Goal: Task Accomplishment & Management: Manage account settings

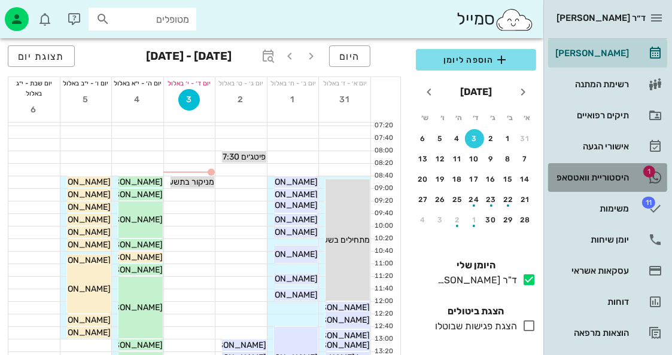
click at [579, 175] on div "היסטוריית וואטסאפ" at bounding box center [591, 178] width 76 height 10
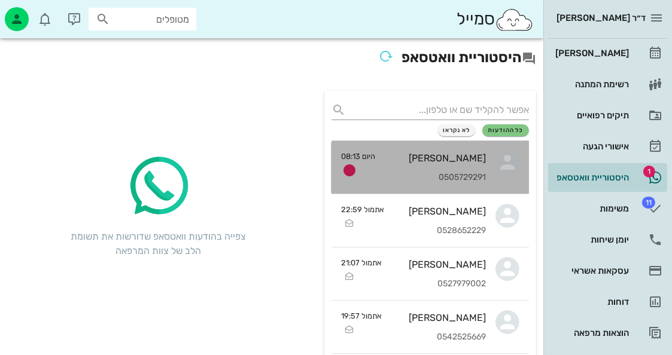
click at [485, 170] on div "[PERSON_NAME] 0505729291" at bounding box center [435, 167] width 101 height 53
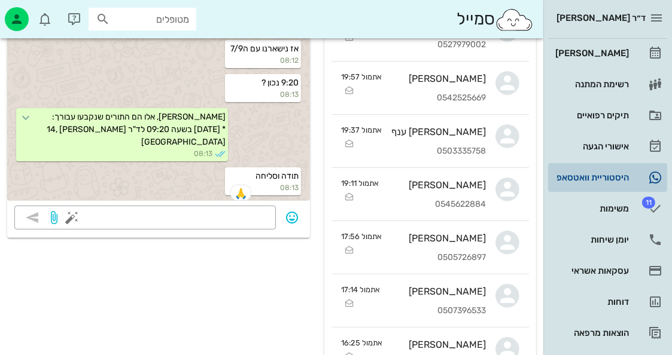
scroll to position [120, 0]
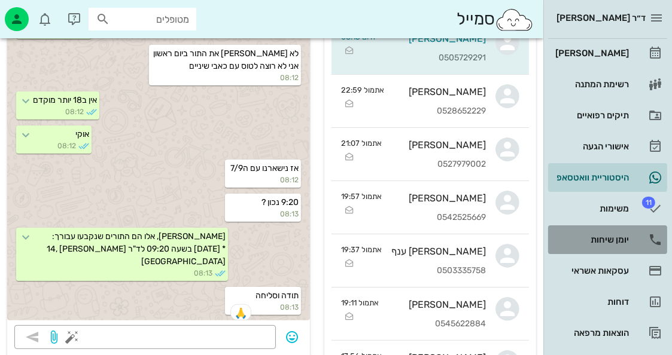
click at [621, 245] on div "יומן שיחות" at bounding box center [591, 239] width 76 height 19
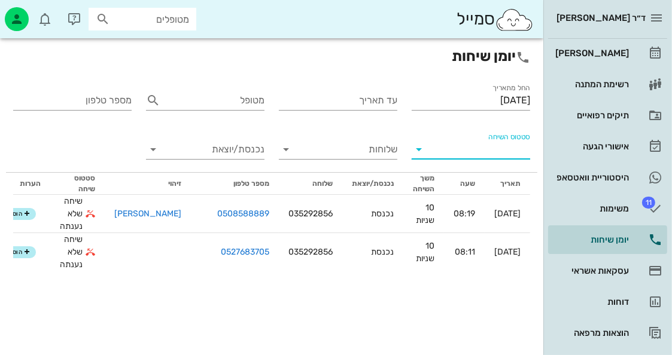
click at [516, 156] on input "סטטוס השיחה" at bounding box center [480, 149] width 99 height 19
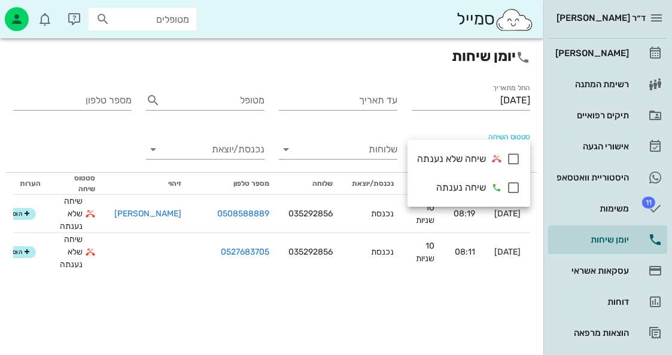
click at [471, 130] on div "סטטוס השיחה" at bounding box center [470, 147] width 133 height 49
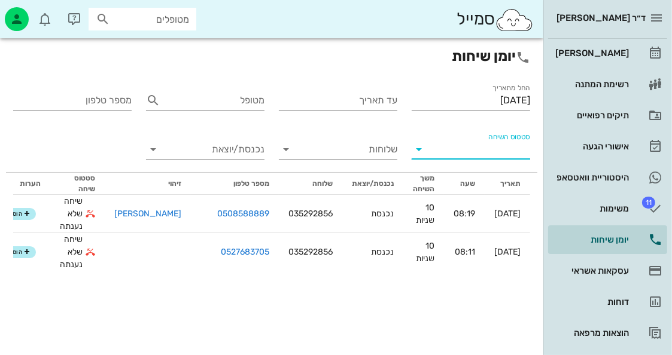
click at [474, 149] on input "סטטוס השיחה" at bounding box center [480, 149] width 99 height 19
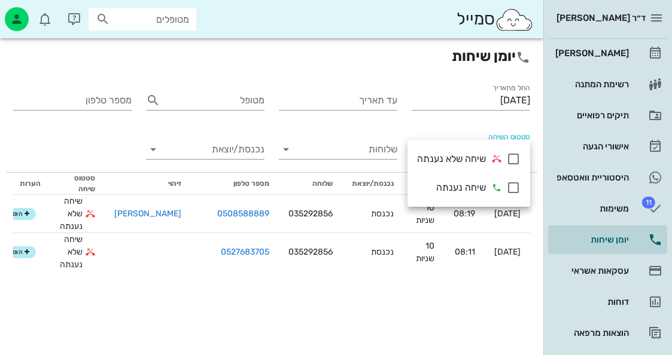
click at [467, 134] on div "סטטוס השיחה" at bounding box center [471, 152] width 118 height 39
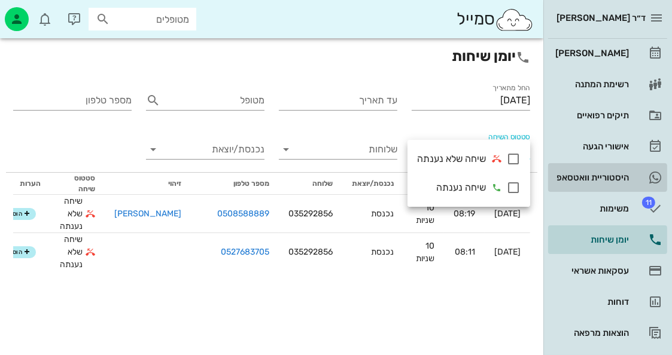
click at [621, 173] on div "היסטוריית וואטסאפ" at bounding box center [591, 178] width 76 height 10
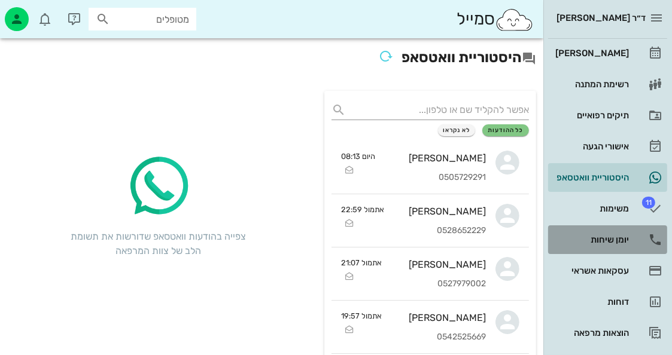
click at [631, 237] on link "יומן שיחות" at bounding box center [607, 240] width 119 height 29
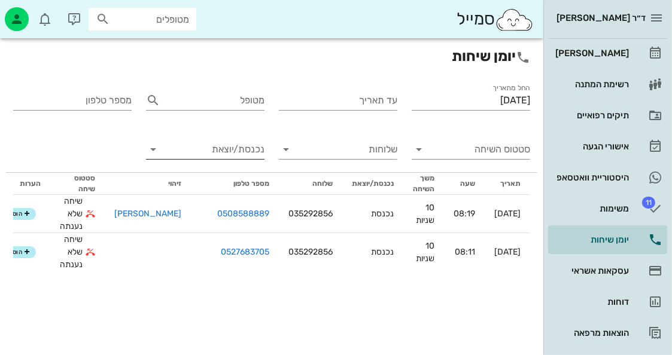
click at [160, 159] on div "נכנסת/יוצאת" at bounding box center [205, 149] width 118 height 19
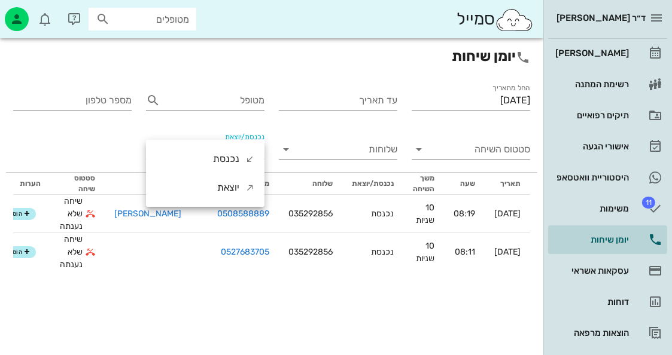
click at [175, 159] on div "נכנסת" at bounding box center [205, 159] width 118 height 29
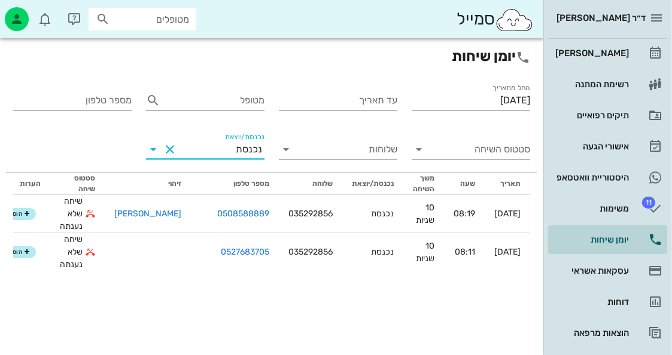
click at [176, 16] on input "מטופלים" at bounding box center [150, 19] width 77 height 16
paste input "38083135"
type input "38083135"
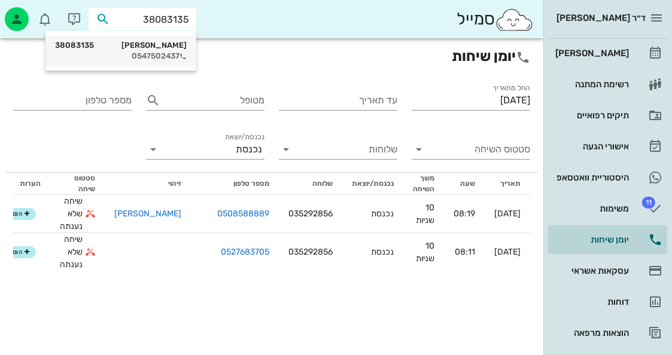
click at [179, 60] on div "0547502437" at bounding box center [121, 56] width 132 height 10
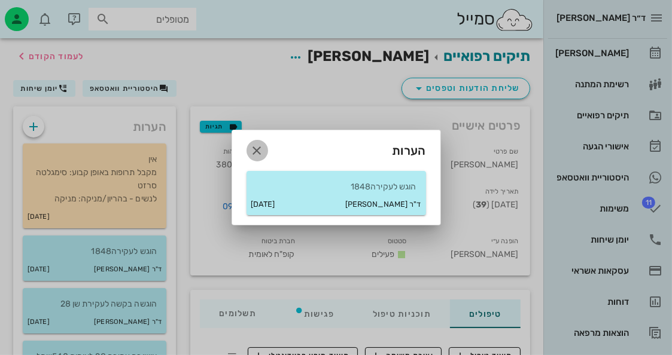
click at [264, 154] on span "button" at bounding box center [257, 151] width 22 height 14
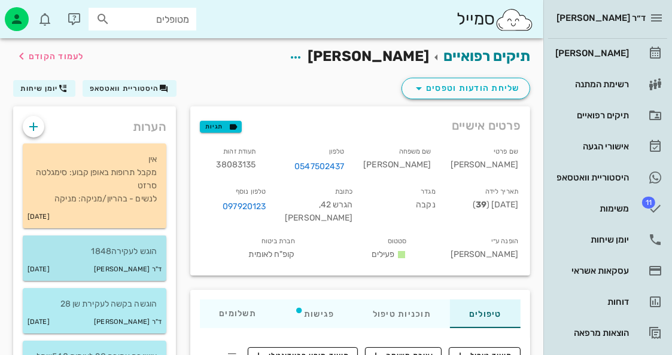
click at [115, 269] on div "ד"ר [PERSON_NAME] [DATE]" at bounding box center [95, 269] width 144 height 23
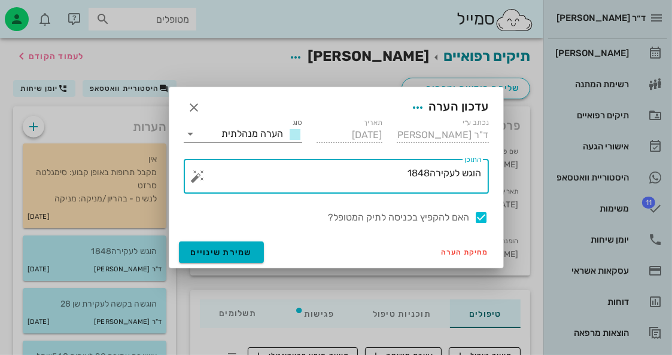
click at [465, 176] on textarea "הוגש לעקירה1848" at bounding box center [340, 179] width 281 height 29
drag, startPoint x: 465, startPoint y: 176, endPoint x: 471, endPoint y: 173, distance: 7.0
click at [471, 173] on textarea "הוגש לעקירה1848" at bounding box center [340, 179] width 281 height 29
click at [196, 177] on button "button" at bounding box center [198, 176] width 14 height 14
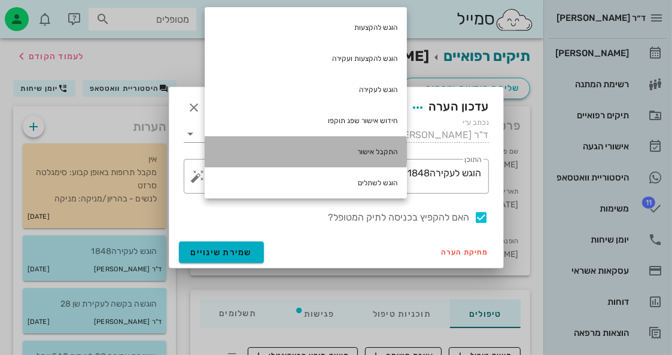
click at [316, 142] on div "התקבל אישור" at bounding box center [306, 151] width 202 height 31
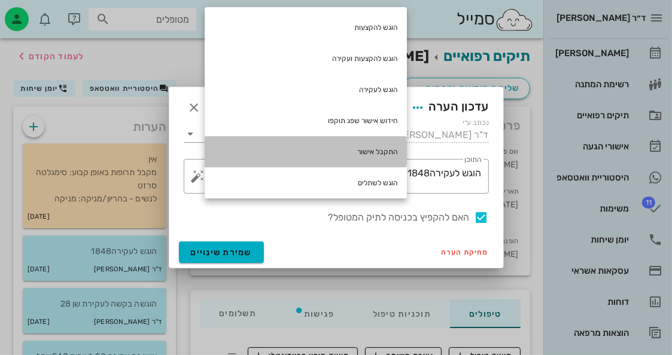
type textarea "התקבל אישור הוגש לעקירה1848"
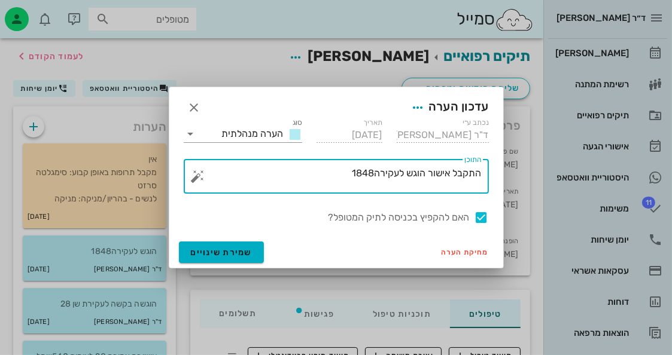
drag, startPoint x: 474, startPoint y: 215, endPoint x: 458, endPoint y: 214, distance: 16.8
click at [469, 214] on div "האם להקפיץ בכניסה לתיק המטופל?" at bounding box center [336, 218] width 305 height 14
checkbox input "false"
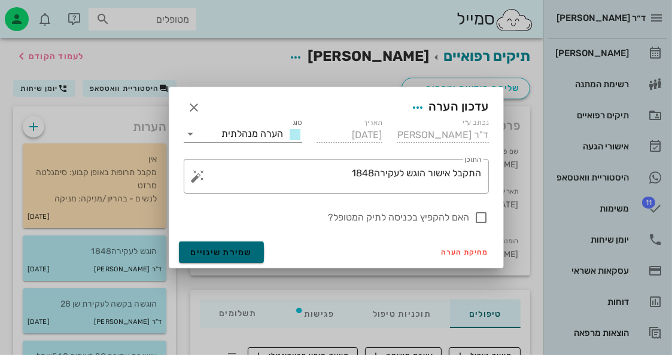
drag, startPoint x: 231, startPoint y: 252, endPoint x: 225, endPoint y: 249, distance: 6.4
click at [229, 251] on span "שמירת שינויים" at bounding box center [222, 253] width 62 height 10
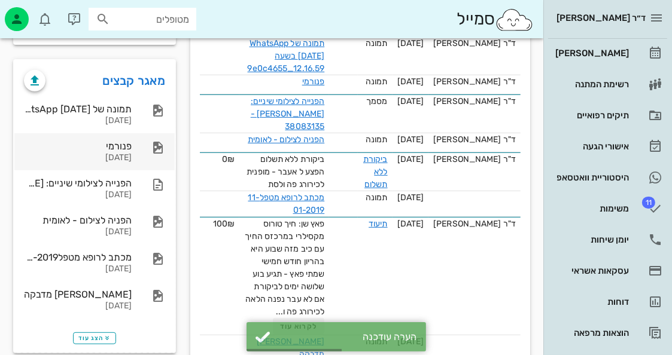
scroll to position [359, 0]
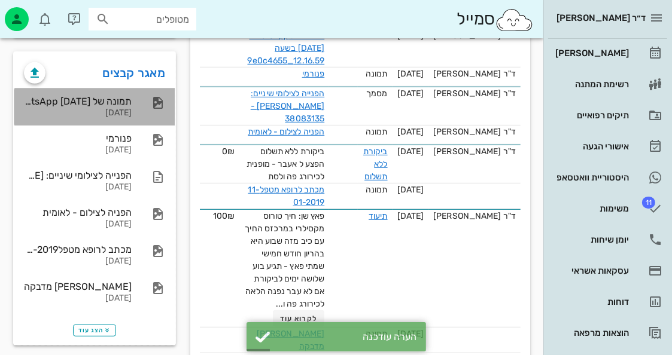
click at [151, 103] on icon at bounding box center [158, 103] width 14 height 14
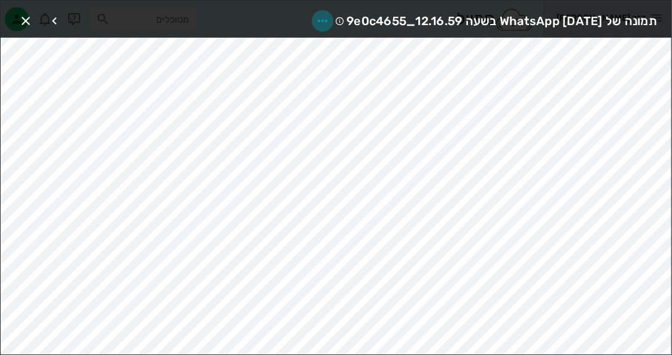
click at [315, 21] on icon "button" at bounding box center [322, 21] width 14 height 14
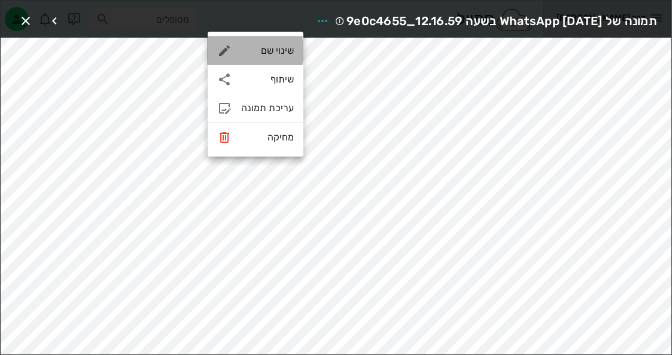
click at [281, 51] on div "שינוי שם" at bounding box center [267, 50] width 53 height 11
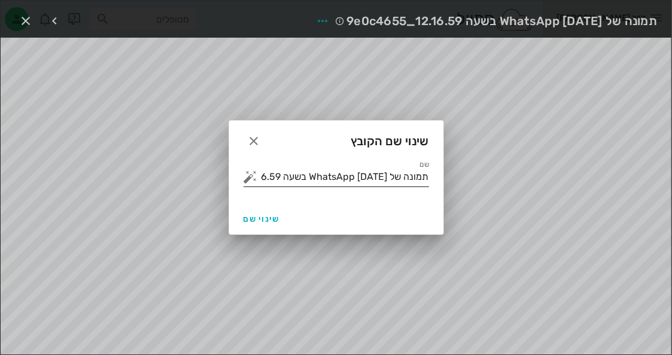
click at [351, 175] on input "תמונה של WhatsApp [DATE] בשעה 12.16.59_9e0c4655" at bounding box center [344, 176] width 169 height 19
click at [352, 175] on input "תמונה של WhatsApp [DATE] בשעה 12.16.59_9e0c4655" at bounding box center [344, 176] width 169 height 19
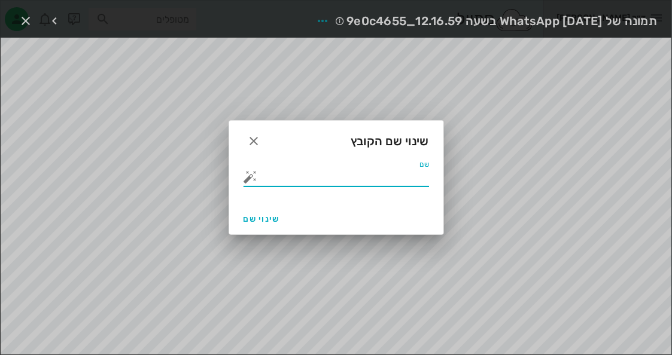
click at [248, 173] on button "button" at bounding box center [250, 177] width 14 height 14
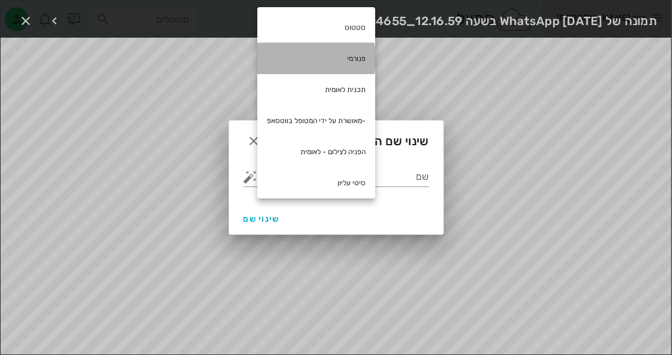
click at [323, 59] on div "פנורמי" at bounding box center [316, 58] width 118 height 31
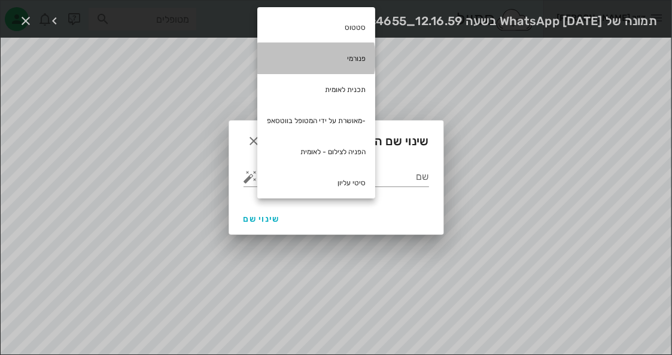
type input "פנורמי"
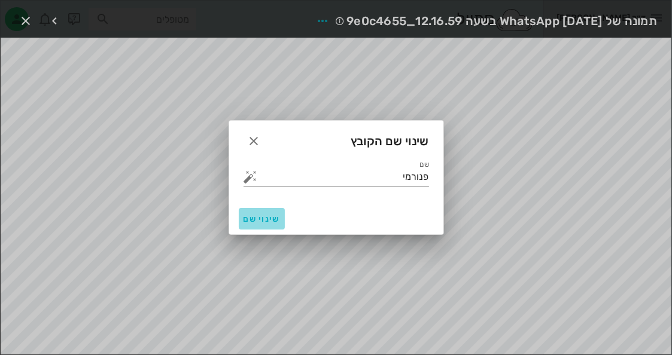
click at [273, 226] on button "שינוי שם" at bounding box center [262, 219] width 46 height 22
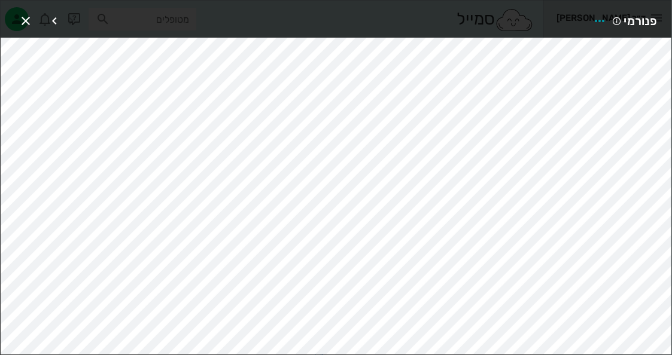
click at [29, 31] on div "פנורמי" at bounding box center [336, 19] width 671 height 37
click at [19, 15] on icon "button" at bounding box center [26, 21] width 14 height 14
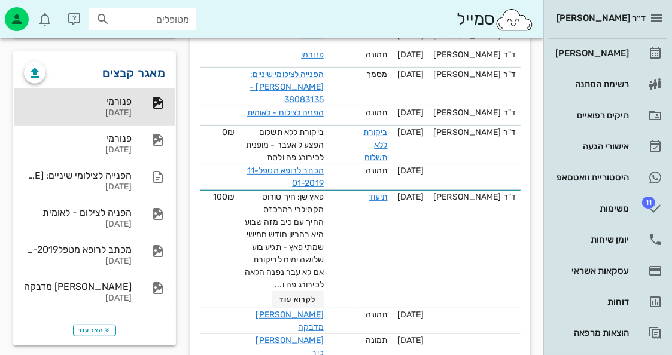
click at [127, 73] on link "מאגר קבצים" at bounding box center [134, 72] width 63 height 19
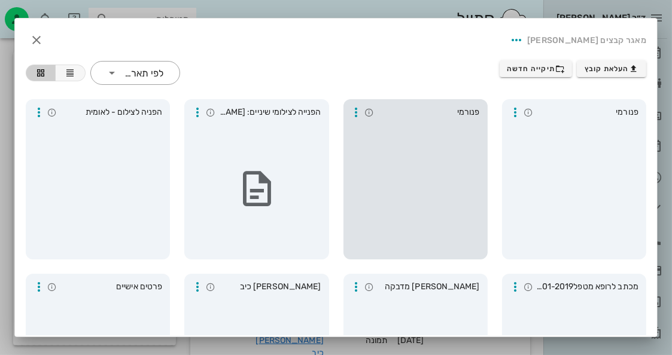
click at [452, 157] on div at bounding box center [415, 189] width 135 height 132
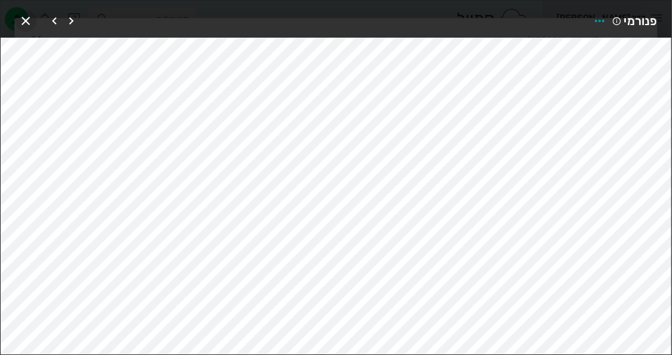
click at [19, 15] on icon "button" at bounding box center [26, 21] width 14 height 14
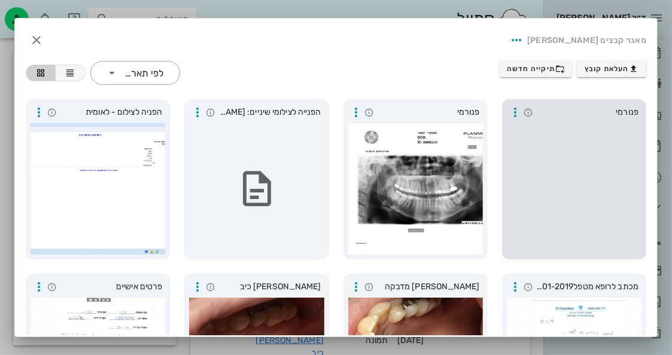
click at [508, 157] on div at bounding box center [574, 189] width 135 height 132
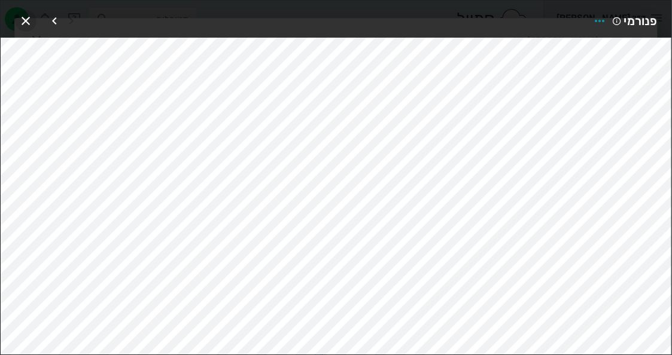
click at [30, 14] on icon "button" at bounding box center [26, 21] width 14 height 14
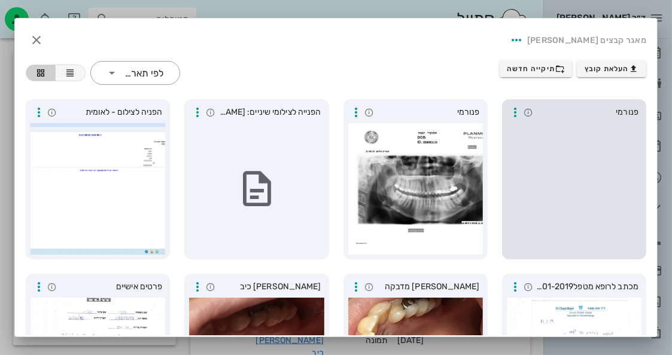
click at [550, 122] on div "פנורמי" at bounding box center [574, 179] width 144 height 160
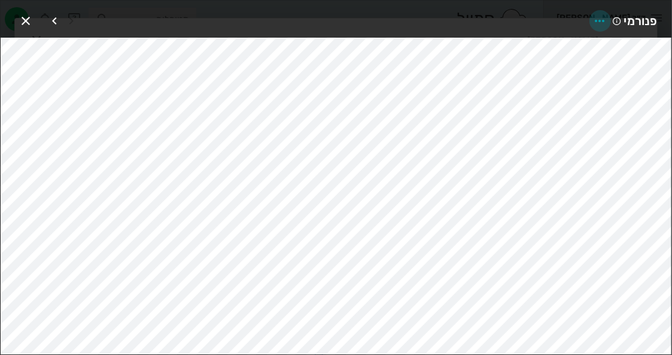
click at [598, 21] on icon "button" at bounding box center [600, 21] width 14 height 14
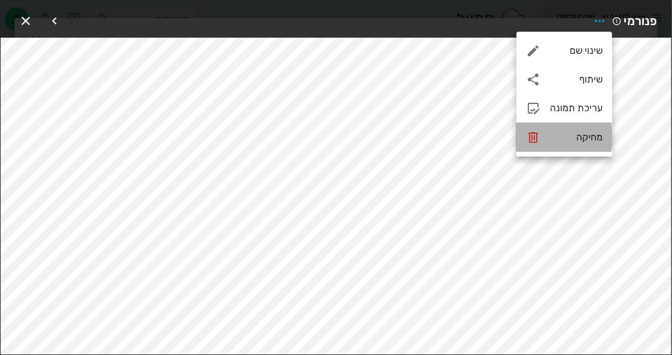
click at [592, 135] on div "מחיקה" at bounding box center [576, 137] width 53 height 11
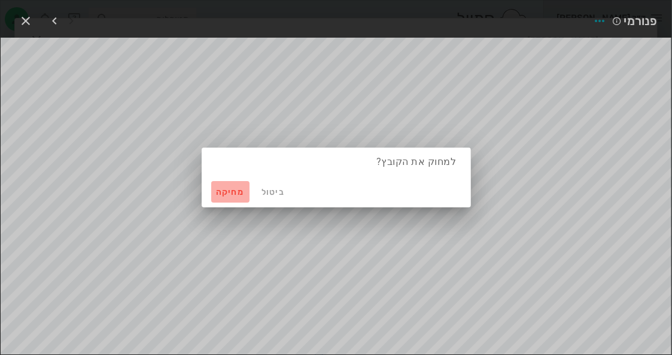
click at [220, 198] on button "מחיקה" at bounding box center [230, 192] width 38 height 22
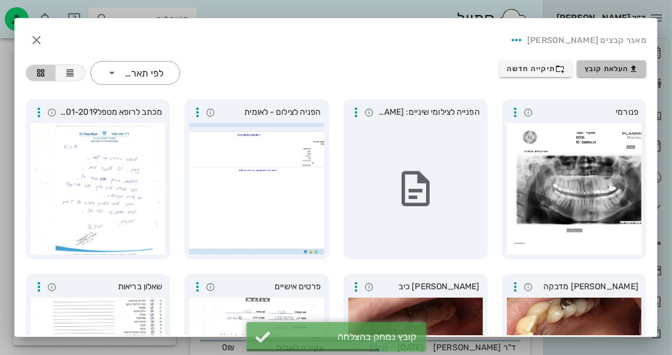
click at [596, 75] on button "העלאת קובץ" at bounding box center [611, 68] width 69 height 17
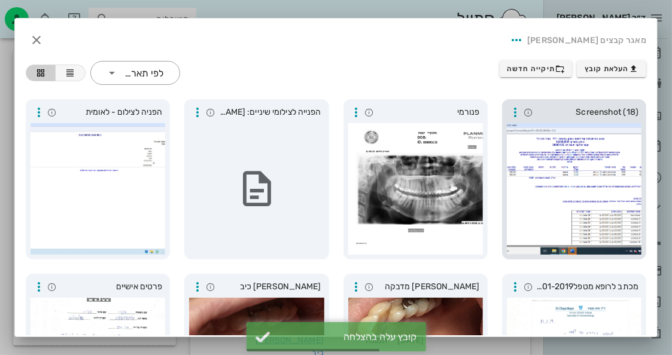
click at [523, 145] on div at bounding box center [574, 189] width 135 height 132
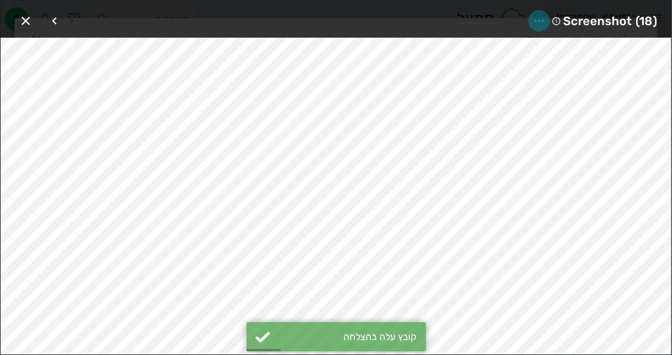
click at [541, 20] on icon "button" at bounding box center [539, 21] width 14 height 14
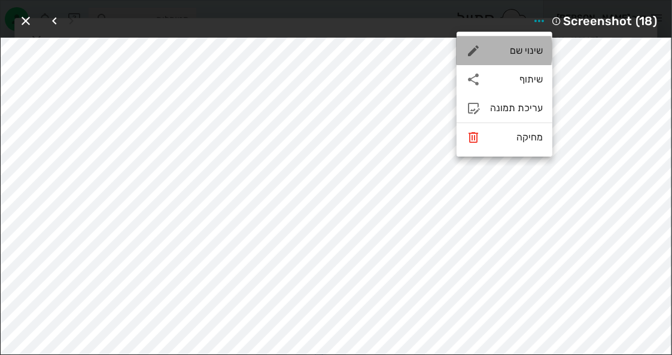
click at [528, 51] on div "שינוי שם" at bounding box center [516, 50] width 53 height 11
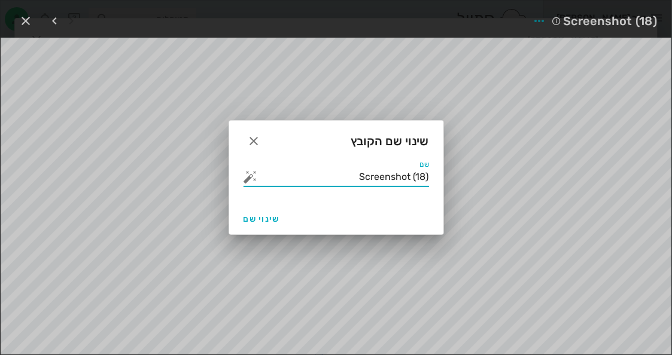
drag, startPoint x: 348, startPoint y: 178, endPoint x: 450, endPoint y: 172, distance: 102.5
click at [450, 172] on div "ד״ר [PERSON_NAME] רשימת המתנה תיקים רפואיים אישורי הגעה היסטוריית וואטסאפ 11 מש…" at bounding box center [336, 53] width 672 height 825
click at [247, 178] on button "button" at bounding box center [250, 177] width 14 height 14
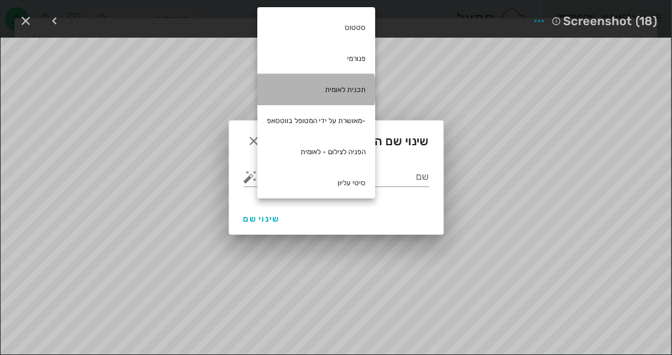
click at [342, 98] on div "תכנית לאומית" at bounding box center [316, 89] width 118 height 31
type input "תכנית לאומית"
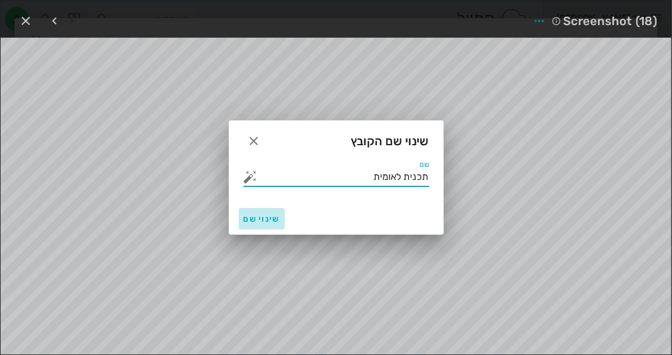
click at [272, 221] on span "שינוי שם" at bounding box center [261, 219] width 36 height 10
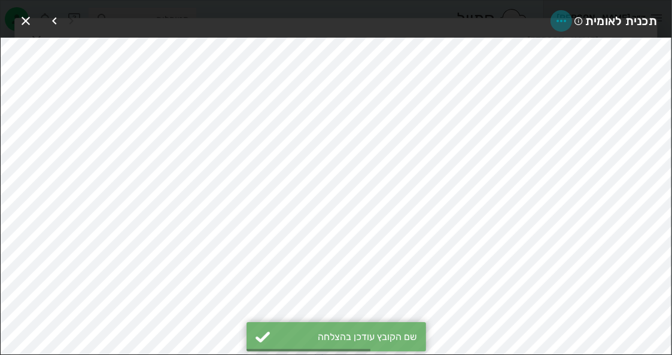
click at [565, 14] on icon "button" at bounding box center [561, 21] width 14 height 14
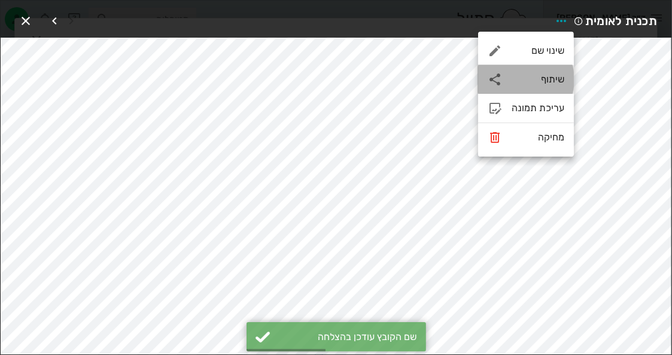
click at [538, 71] on div "שיתוף" at bounding box center [526, 79] width 96 height 29
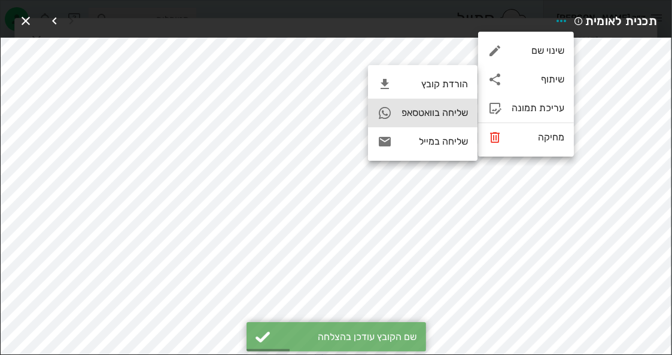
click at [462, 120] on div "שליחה בוואטסאפ" at bounding box center [422, 113] width 109 height 29
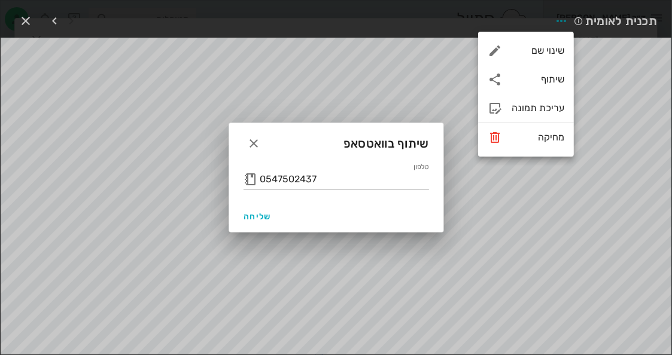
click at [254, 204] on div "שליחה" at bounding box center [336, 216] width 214 height 31
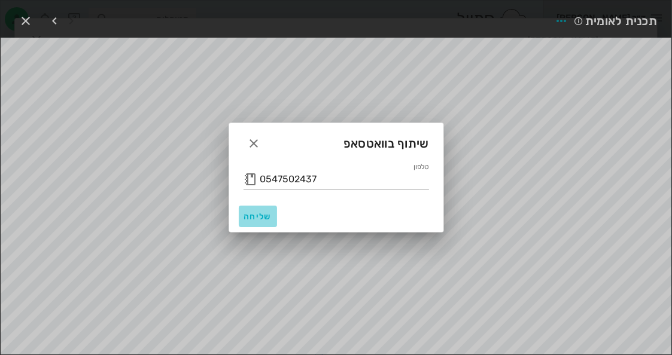
click at [266, 223] on button "שליחה" at bounding box center [258, 217] width 38 height 22
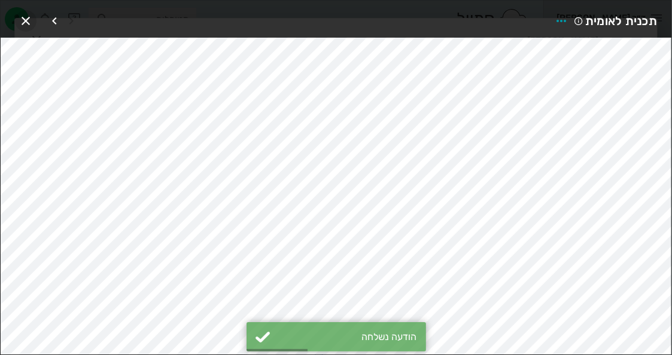
click at [26, 19] on icon "button" at bounding box center [26, 21] width 14 height 14
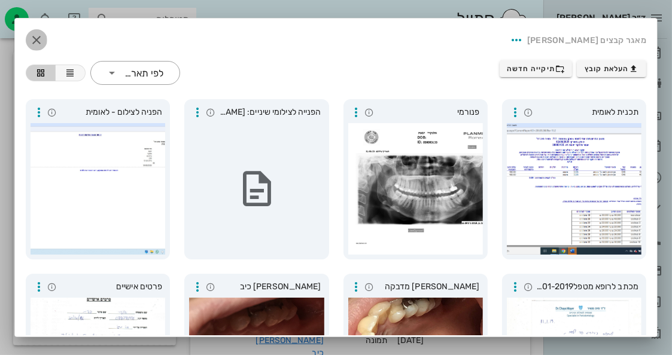
click at [44, 42] on icon "button" at bounding box center [36, 40] width 14 height 14
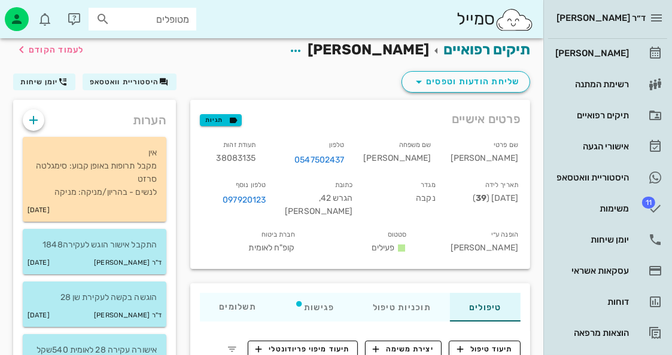
scroll to position [0, 0]
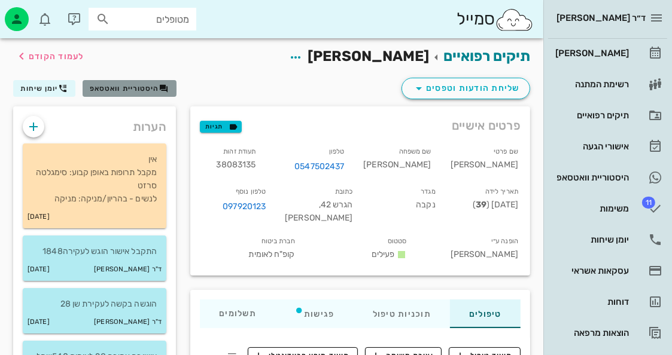
click at [162, 84] on icon "button" at bounding box center [164, 89] width 10 height 10
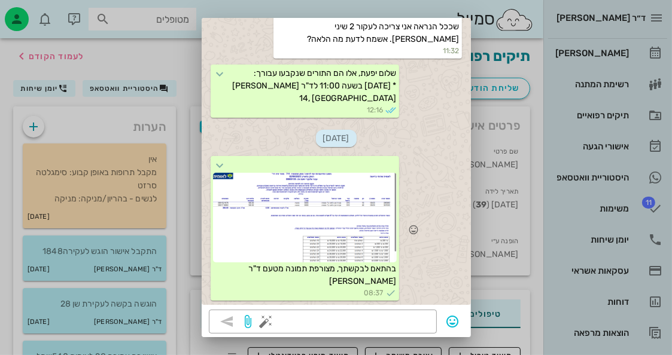
scroll to position [74, 0]
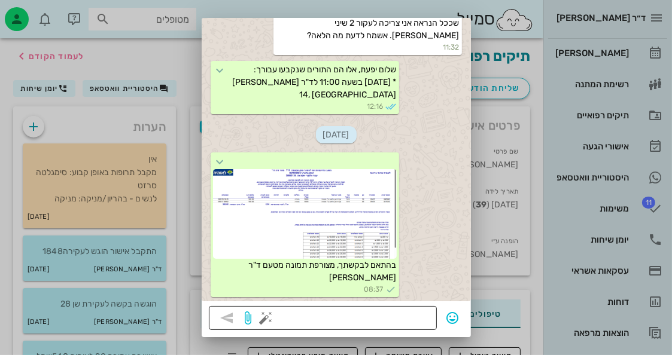
click at [273, 312] on button "button" at bounding box center [266, 318] width 14 height 14
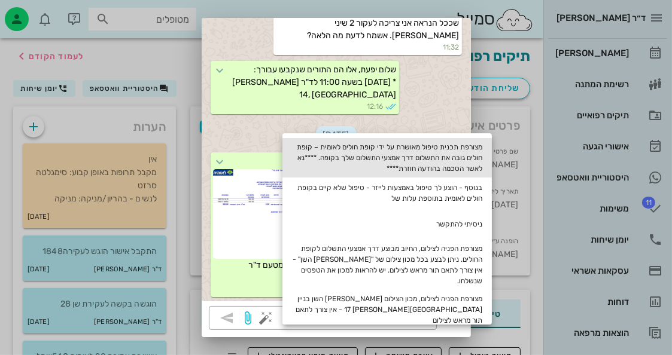
click at [436, 140] on div "מצורפת תכנית טיפול מאושרת על ידי קופת חולים לאומית – קופת חולים גובה את התשלום …" at bounding box center [386, 157] width 209 height 39
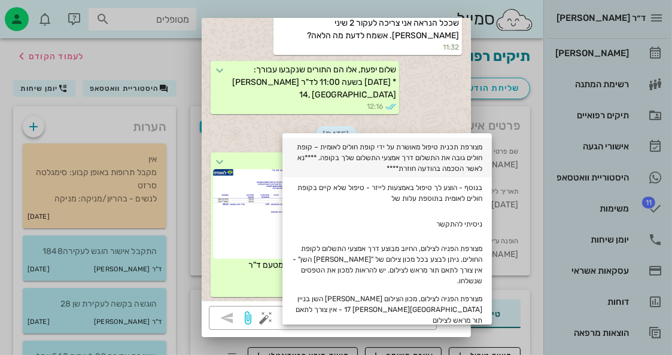
type textarea "מצורפת תכנית טיפול מאושרת על ידי קופת חולים לאומית – קופת חולים גובה את התשלום …"
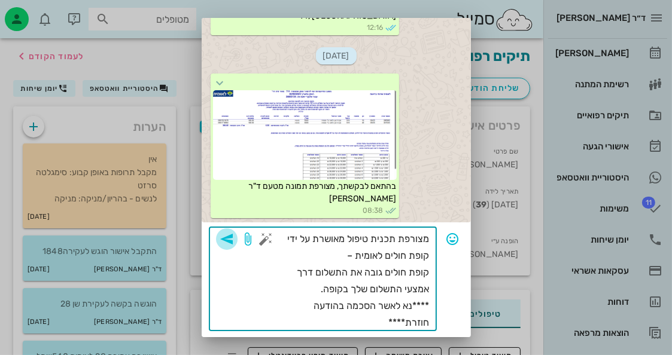
click at [234, 235] on icon "button" at bounding box center [227, 239] width 14 height 14
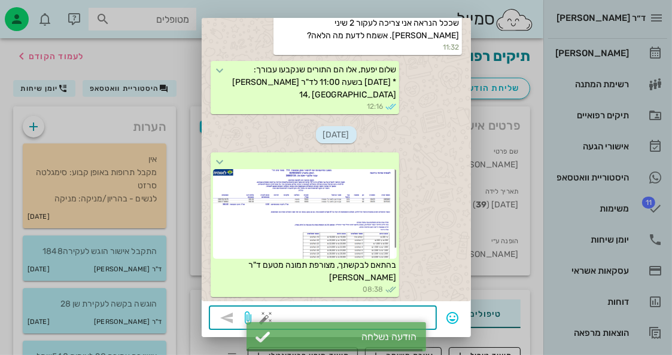
scroll to position [683, 0]
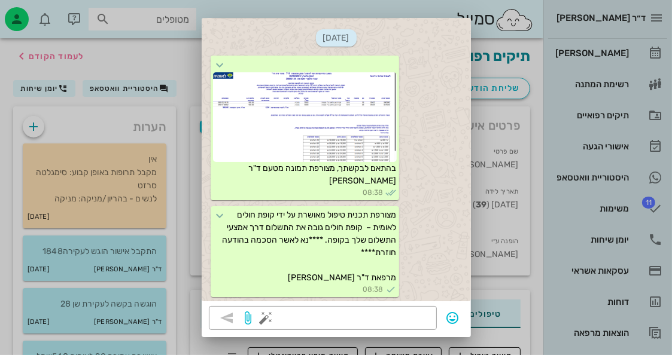
click at [163, 66] on div at bounding box center [336, 177] width 672 height 355
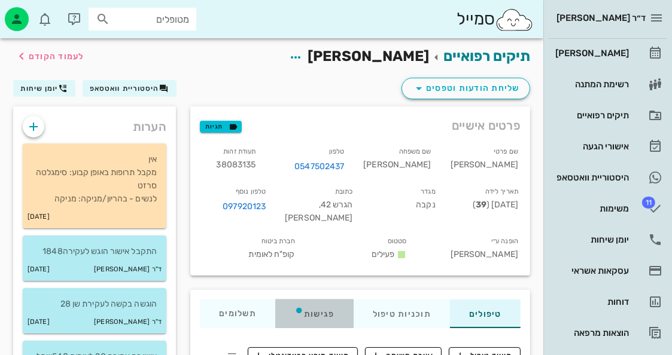
drag, startPoint x: 321, startPoint y: 316, endPoint x: 301, endPoint y: 312, distance: 19.7
click at [316, 316] on div "פגישות" at bounding box center [314, 314] width 78 height 29
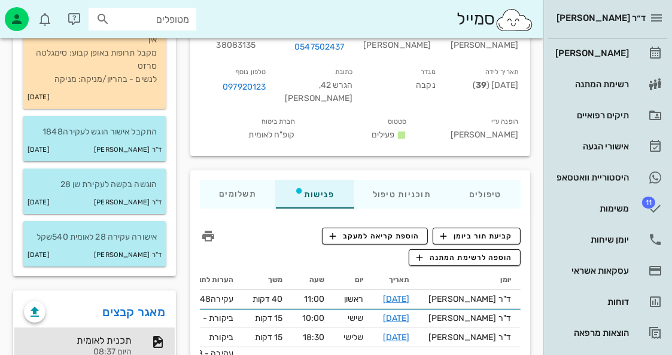
scroll to position [0, 0]
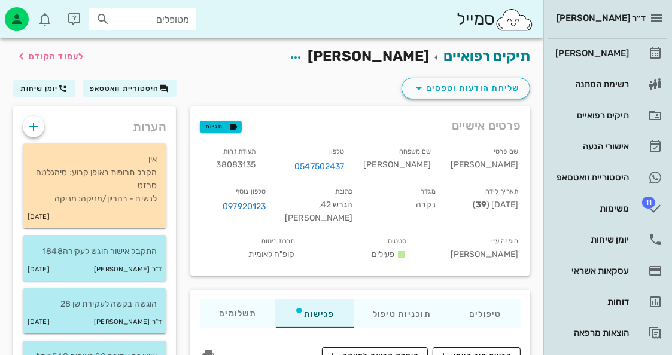
click at [150, 25] on input "מטופלים" at bounding box center [150, 19] width 77 height 16
paste input "3779261"
type input "3779261"
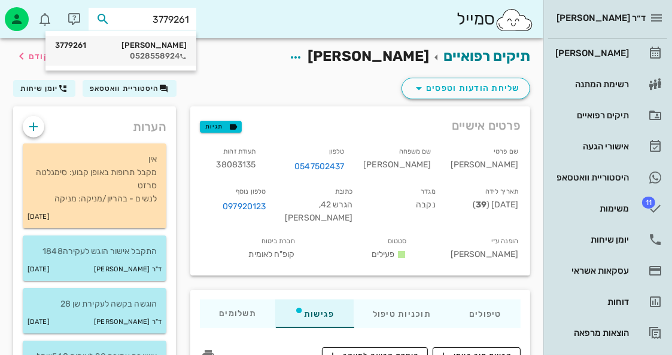
click at [181, 56] on icon at bounding box center [182, 56] width 7 height 7
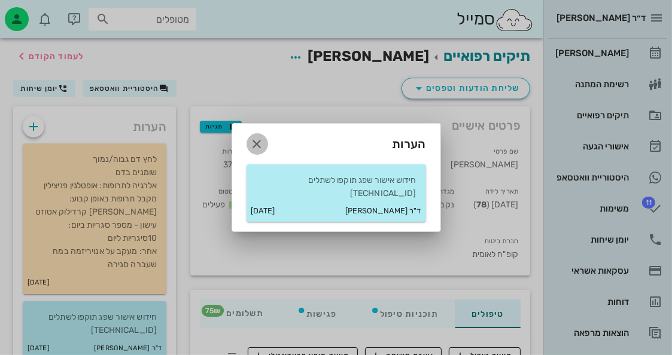
click at [258, 151] on icon "button" at bounding box center [257, 144] width 14 height 14
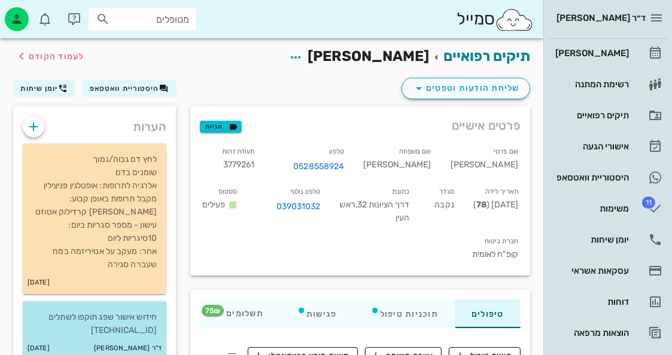
click at [162, 307] on div "חידוש אישור שפג תוקפו לשתלים [TECHNICAL_ID]" at bounding box center [95, 319] width 144 height 36
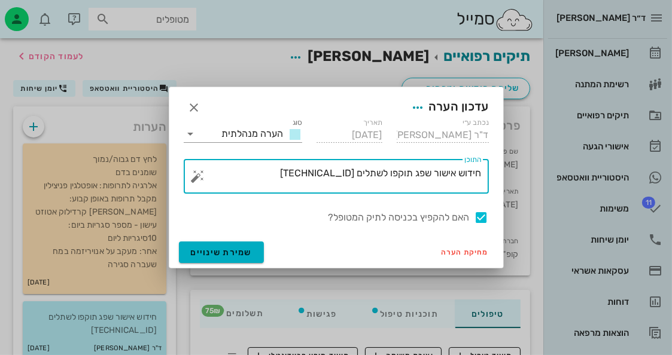
click at [480, 173] on textarea "חידוש אישור שפג תוקפו לשתלים [TECHNICAL_ID]" at bounding box center [340, 179] width 281 height 29
click at [196, 173] on button "button" at bounding box center [198, 176] width 14 height 14
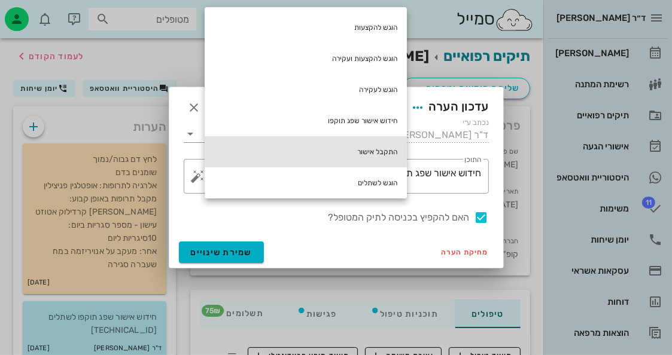
click at [351, 142] on div "התקבל אישור" at bounding box center [306, 151] width 202 height 31
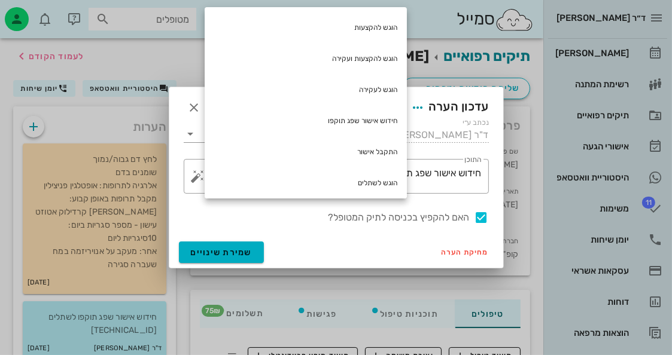
type textarea "התקבל אישור חידוש אישור שפג תוקפו לשתלים [TECHNICAL_ID]"
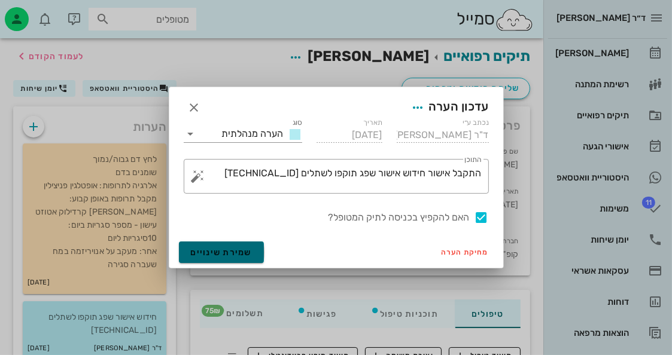
click at [251, 258] on button "שמירת שינויים" at bounding box center [222, 253] width 86 height 22
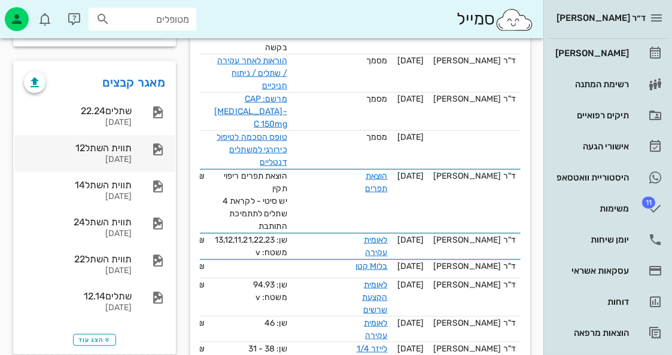
scroll to position [1017, 0]
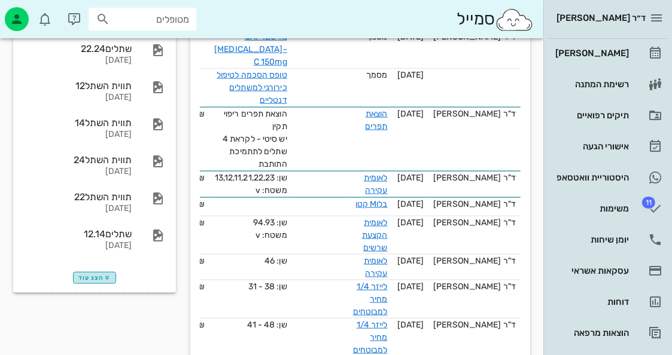
click at [114, 272] on button "הצג עוד" at bounding box center [95, 278] width 44 height 12
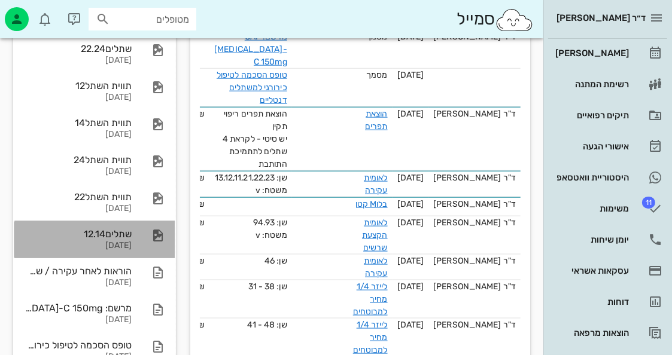
click at [146, 229] on div at bounding box center [152, 236] width 26 height 14
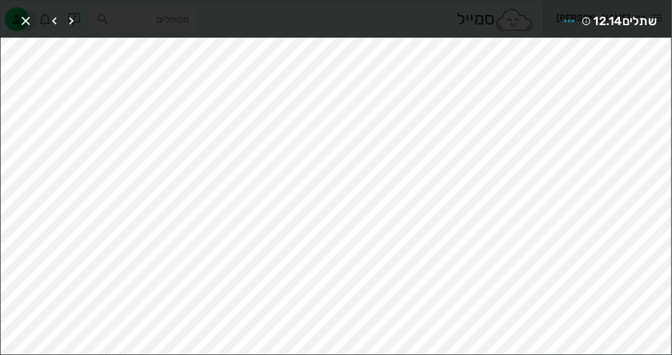
click at [29, 23] on icon "button" at bounding box center [26, 21] width 14 height 14
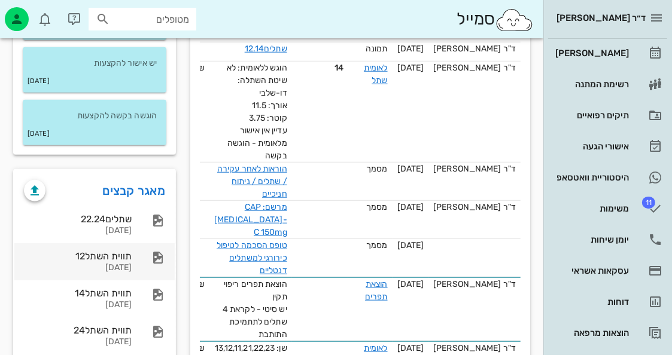
scroll to position [837, 0]
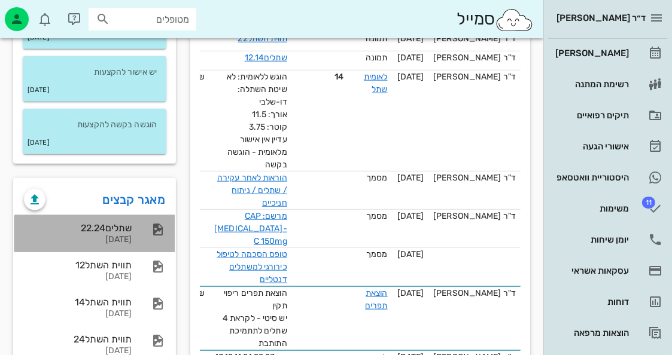
click at [121, 235] on div "[DATE]" at bounding box center [78, 240] width 108 height 10
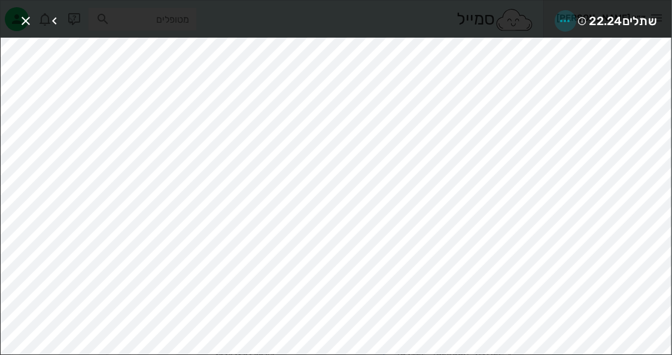
click at [565, 25] on icon "button" at bounding box center [565, 21] width 14 height 14
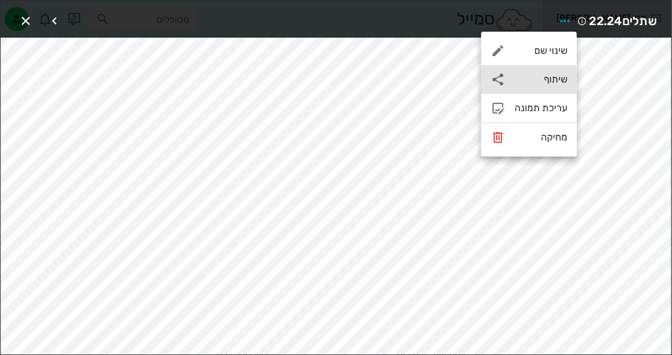
click at [559, 84] on div "שיתוף" at bounding box center [540, 79] width 53 height 11
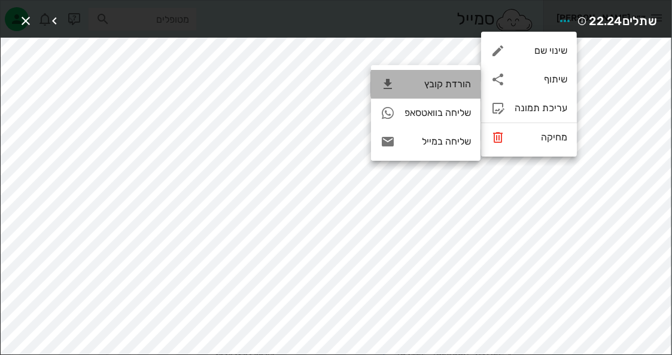
click at [433, 72] on div "הורדת קובץ" at bounding box center [425, 84] width 109 height 29
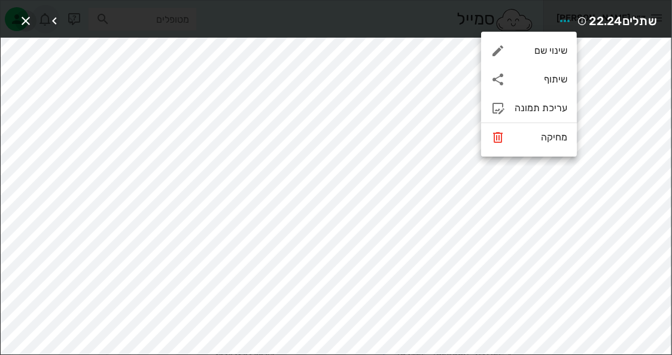
click at [31, 17] on icon "button" at bounding box center [26, 21] width 14 height 14
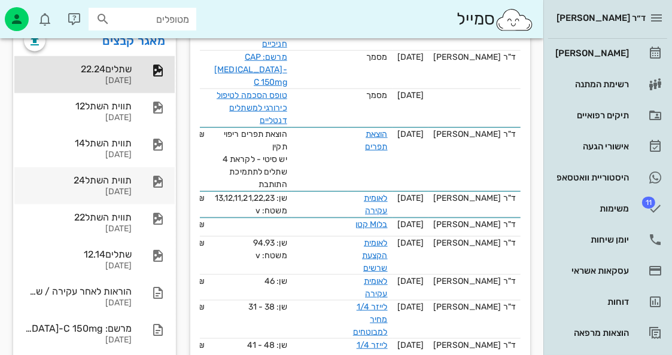
scroll to position [1077, 0]
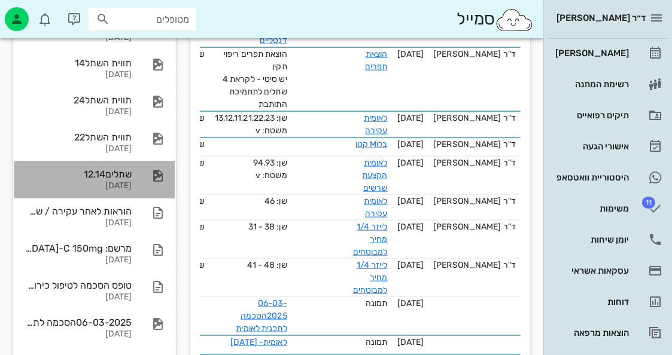
click at [129, 169] on div "שתלים12.14" at bounding box center [78, 174] width 108 height 11
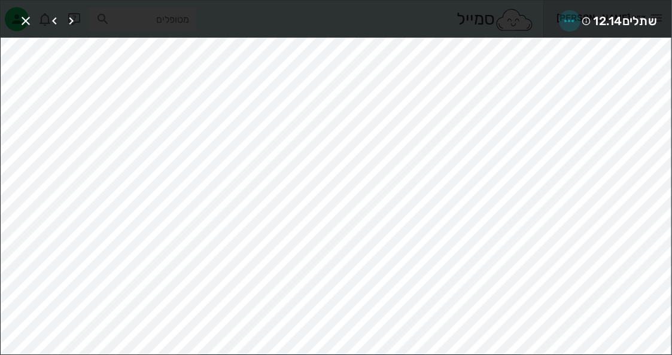
click at [566, 15] on icon "button" at bounding box center [569, 21] width 14 height 14
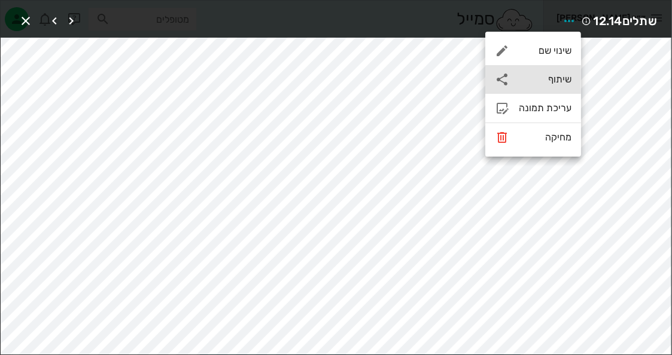
click at [544, 84] on div "שיתוף" at bounding box center [545, 79] width 53 height 11
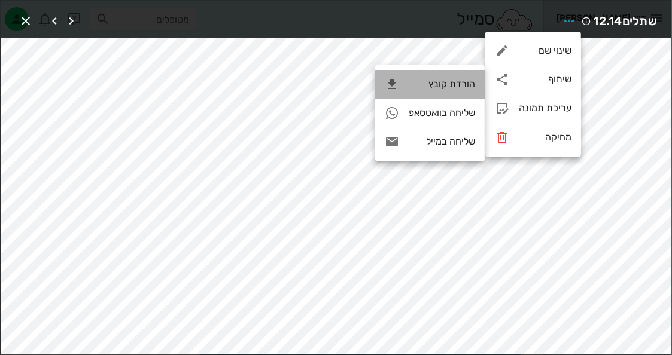
click at [456, 81] on div "הורדת קובץ" at bounding box center [442, 83] width 66 height 11
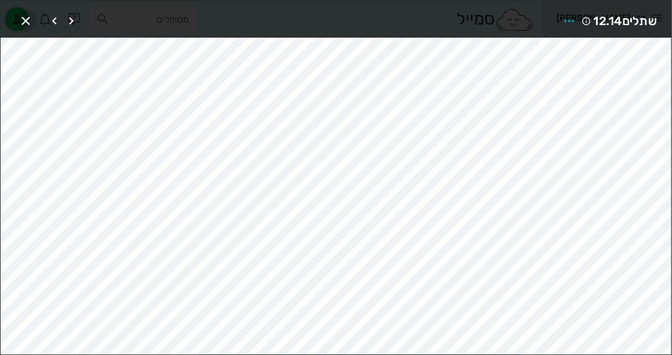
click at [22, 12] on button "button" at bounding box center [26, 21] width 22 height 22
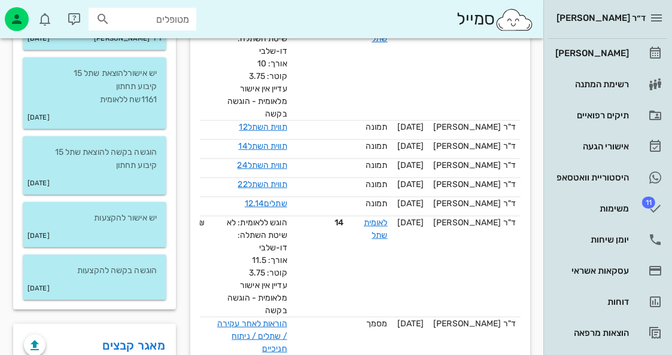
scroll to position [718, 0]
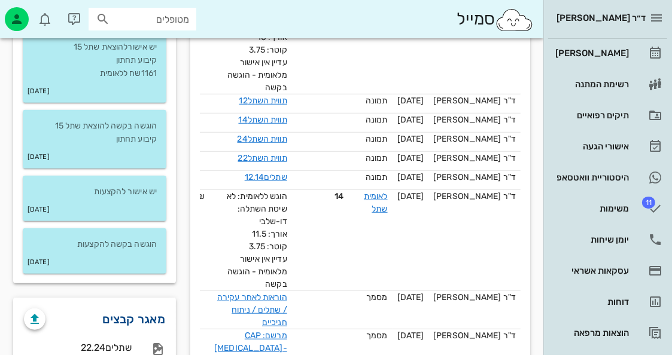
click at [130, 310] on link "מאגר קבצים" at bounding box center [134, 319] width 63 height 19
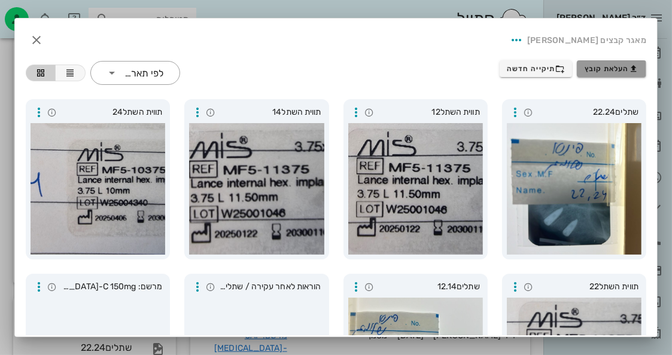
click at [595, 61] on button "העלאת קובץ" at bounding box center [611, 68] width 69 height 17
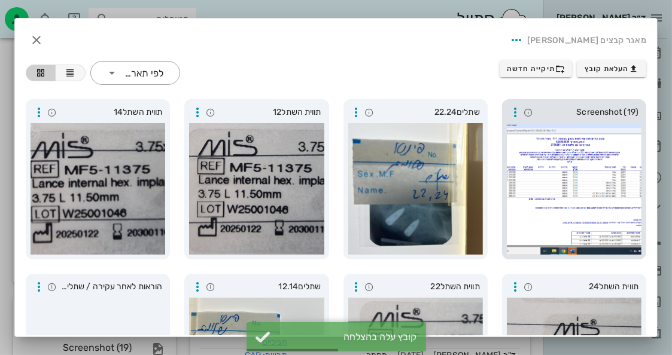
drag, startPoint x: 597, startPoint y: 108, endPoint x: 598, endPoint y: 101, distance: 6.7
click at [598, 101] on div "Screenshot (19)" at bounding box center [574, 179] width 144 height 160
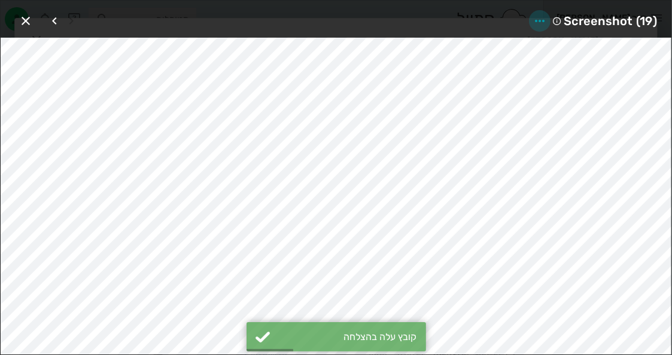
click at [542, 20] on icon "button" at bounding box center [539, 21] width 14 height 14
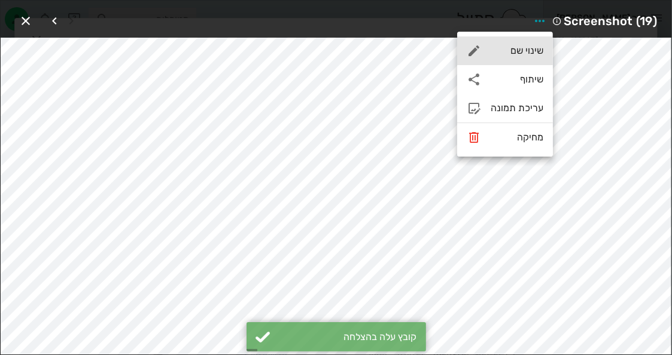
click at [523, 42] on div "שינוי שם" at bounding box center [505, 50] width 96 height 29
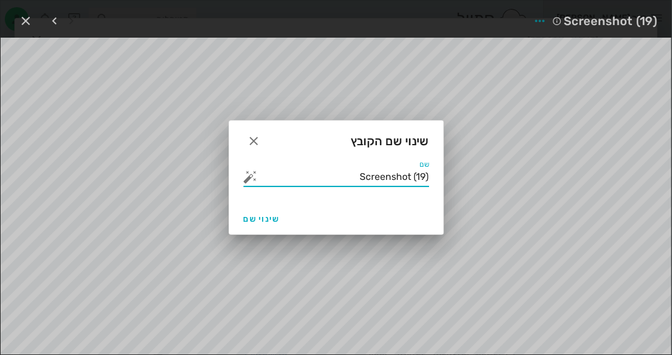
drag, startPoint x: 355, startPoint y: 182, endPoint x: 555, endPoint y: 215, distance: 202.5
click at [253, 174] on button "button" at bounding box center [250, 177] width 14 height 14
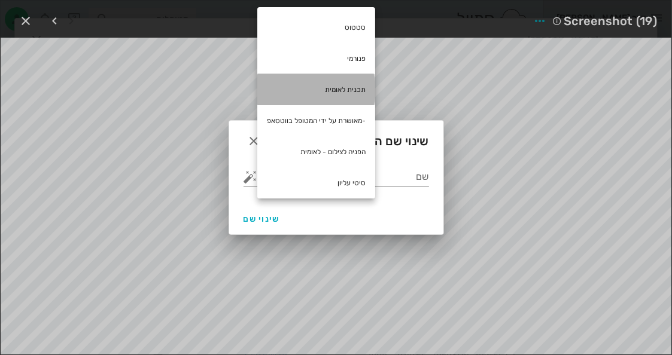
click at [347, 92] on div "תכנית לאומית" at bounding box center [316, 89] width 118 height 31
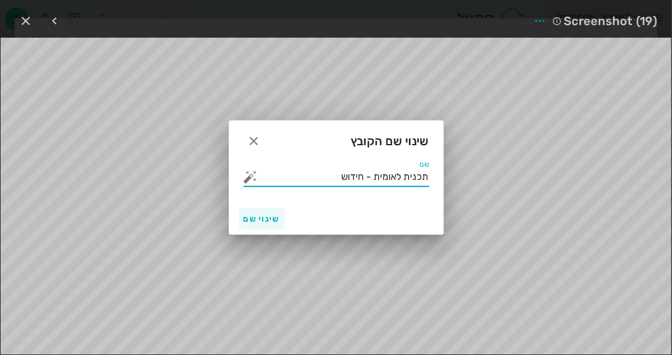
type input "תכנית לאומית - חידוש"
click at [251, 223] on span "שינוי שם" at bounding box center [261, 219] width 36 height 10
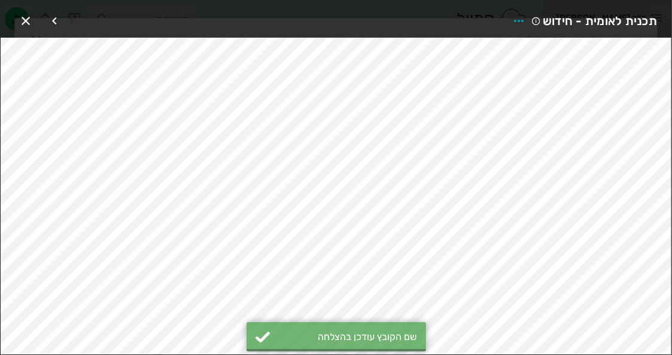
scroll to position [724, 0]
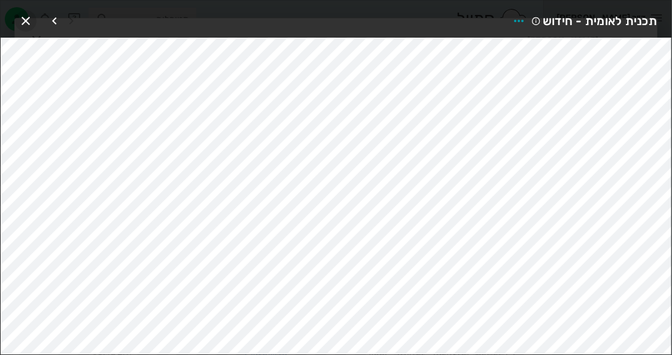
click at [20, 13] on button "button" at bounding box center [26, 21] width 22 height 22
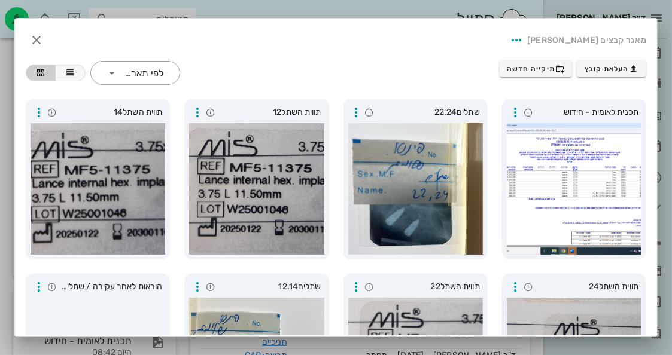
click at [321, 35] on div "מאגר קבצים [PERSON_NAME]" at bounding box center [335, 40] width 639 height 41
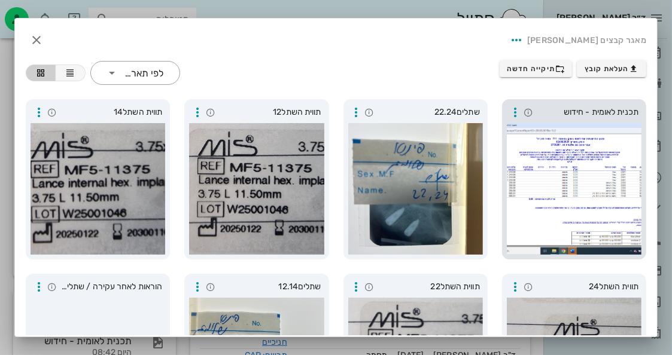
click at [575, 149] on div at bounding box center [574, 189] width 135 height 132
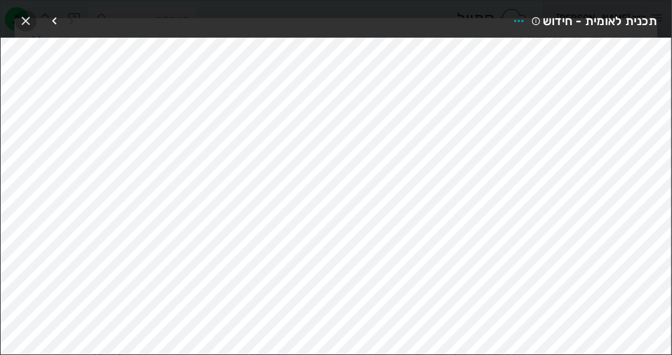
click at [33, 17] on span "button" at bounding box center [26, 21] width 22 height 14
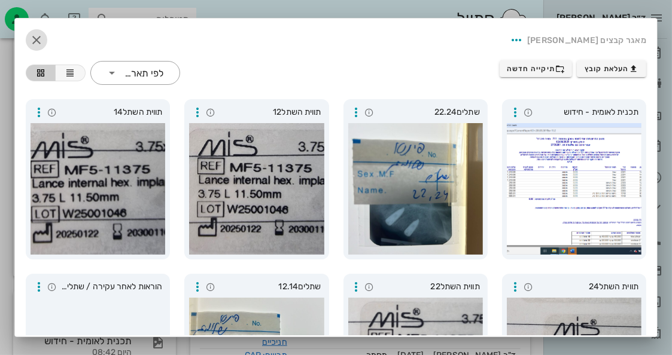
click at [44, 43] on icon "button" at bounding box center [36, 40] width 14 height 14
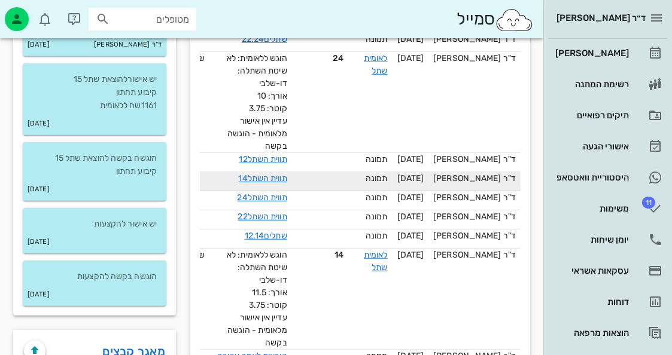
scroll to position [665, 0]
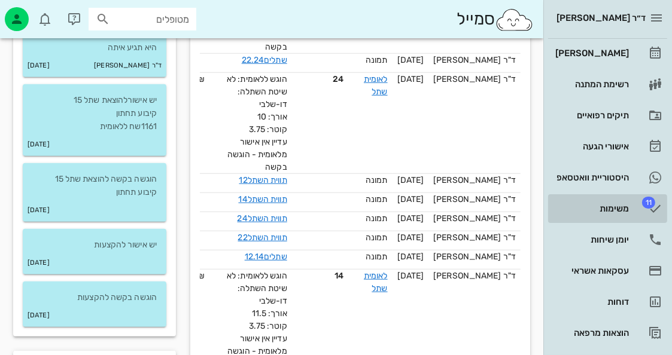
click at [619, 211] on div "משימות" at bounding box center [591, 209] width 76 height 10
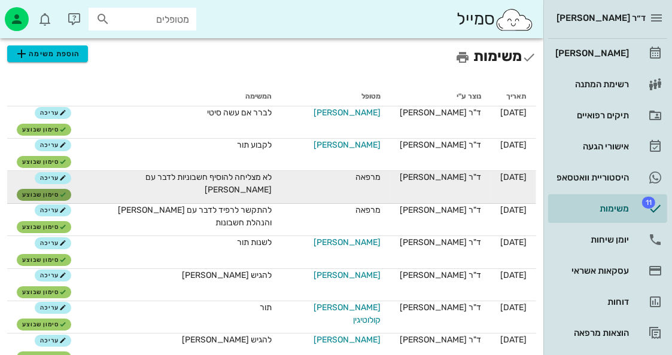
click at [61, 196] on span "סימון שבוצע" at bounding box center [44, 194] width 44 height 7
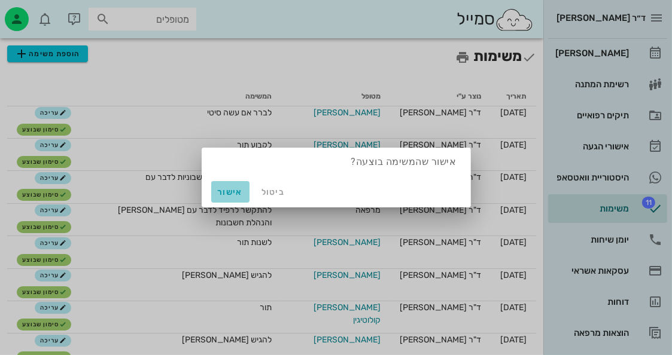
click at [227, 193] on span "אישור" at bounding box center [230, 192] width 29 height 10
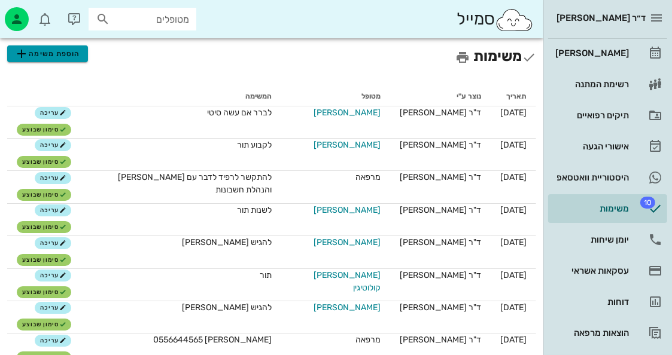
click at [56, 47] on span "הוספת משימה" at bounding box center [47, 54] width 66 height 14
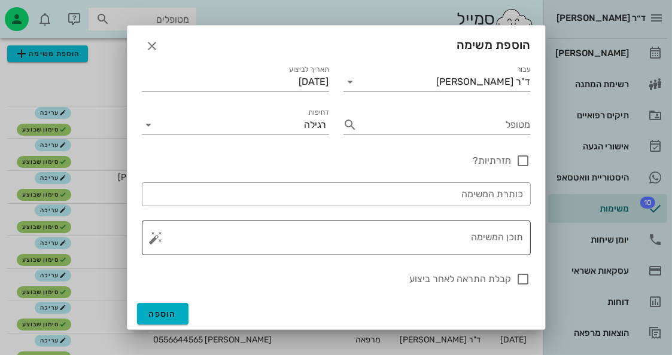
click at [448, 230] on textarea "תוכן המשימה" at bounding box center [341, 241] width 365 height 29
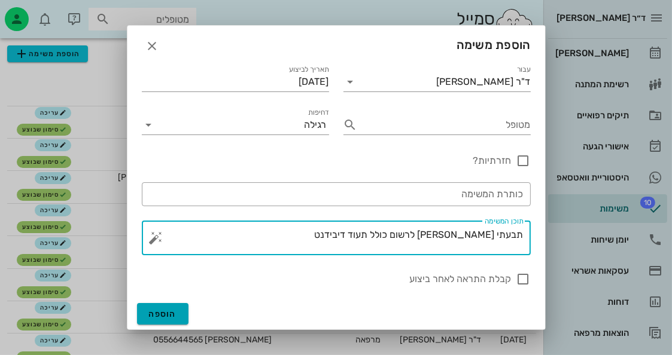
type textarea "תבעתי [PERSON_NAME] לרשום כולל תעוד דיבידנט"
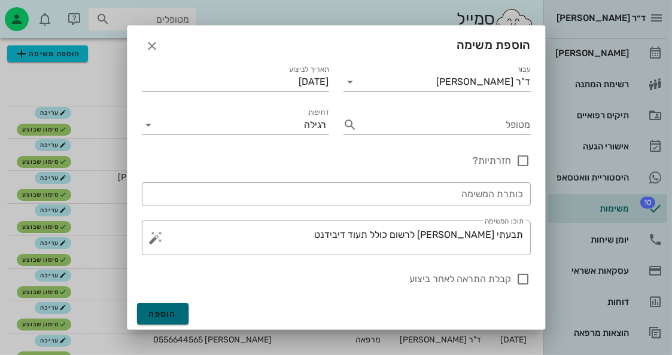
click at [166, 319] on button "הוספה" at bounding box center [163, 314] width 52 height 22
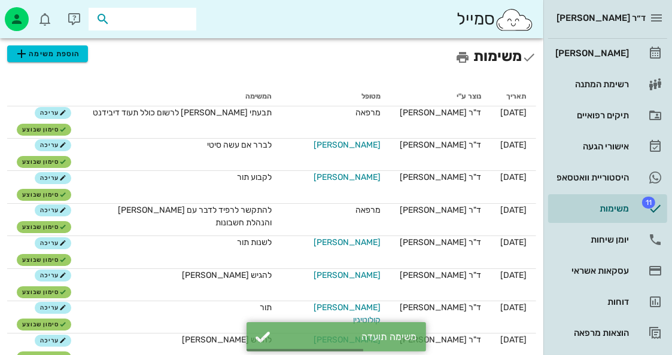
click at [123, 23] on input "text" at bounding box center [150, 19] width 77 height 16
type input "פינט"
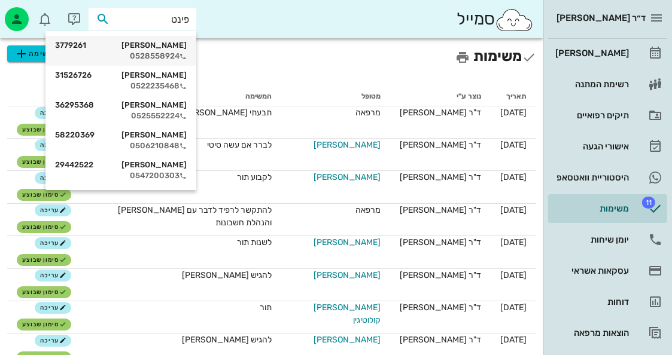
click at [129, 53] on div "0528558924" at bounding box center [121, 56] width 132 height 10
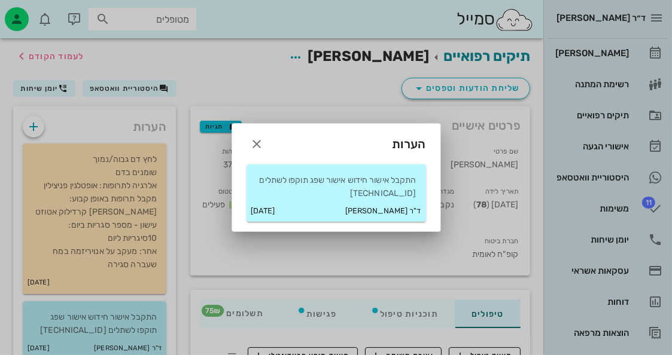
click at [311, 192] on p "התקבל אישור חידוש אישור שפג תוקפו לשתלים [TECHNICAL_ID]" at bounding box center [336, 187] width 160 height 26
click at [306, 209] on div "ד"ר [PERSON_NAME] [DATE]" at bounding box center [335, 210] width 179 height 21
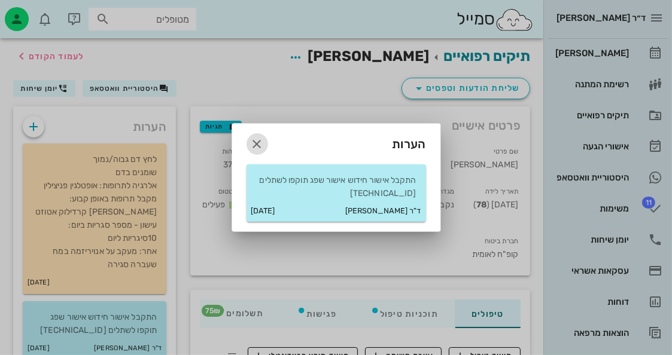
click at [250, 142] on icon "button" at bounding box center [257, 144] width 14 height 14
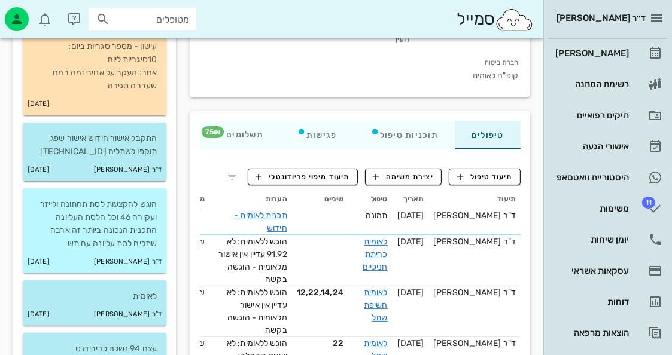
scroll to position [179, 0]
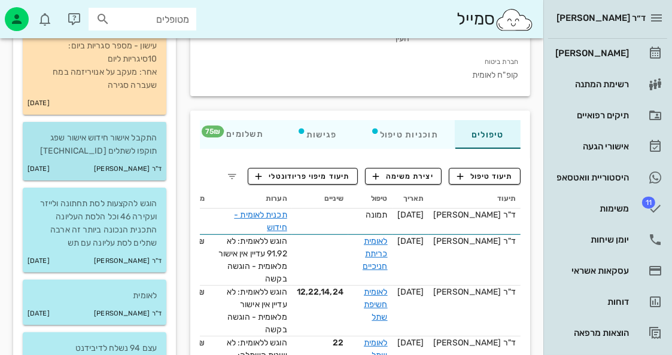
click at [124, 149] on p "התקבל אישור חידוש אישור שפג תוקפו לשתלים [TECHNICAL_ID]" at bounding box center [94, 145] width 124 height 26
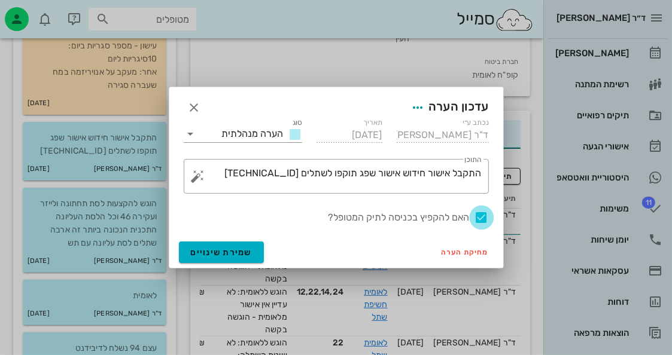
click at [474, 219] on div at bounding box center [481, 218] width 20 height 20
checkbox input "false"
click at [246, 244] on button "שמירת שינויים" at bounding box center [222, 253] width 86 height 22
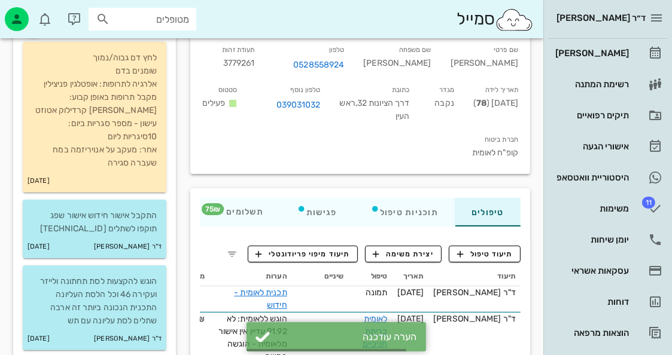
scroll to position [0, 0]
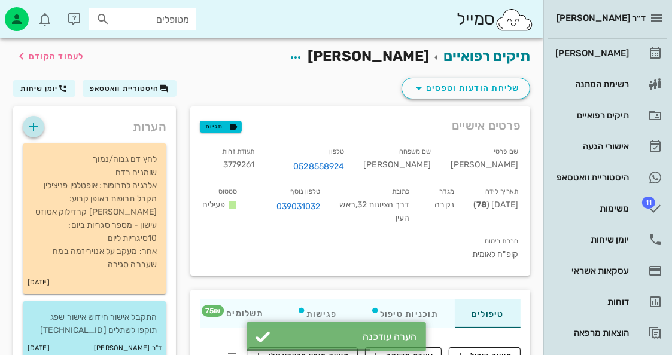
click at [31, 121] on icon "button" at bounding box center [33, 127] width 14 height 14
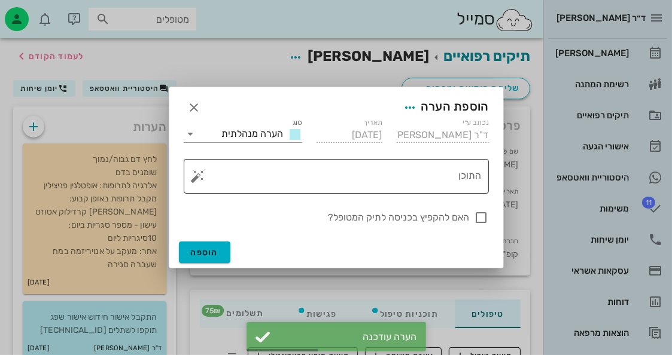
click at [200, 182] on button "button" at bounding box center [198, 176] width 14 height 14
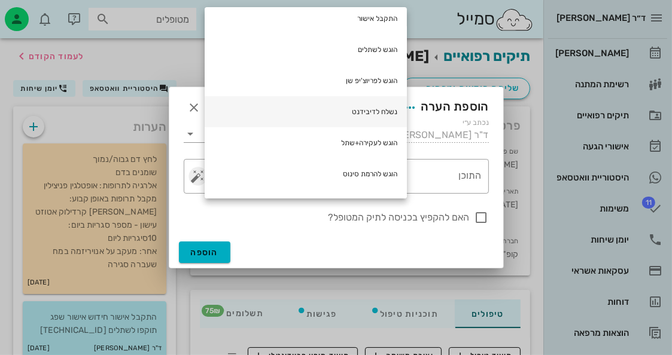
scroll to position [179, 0]
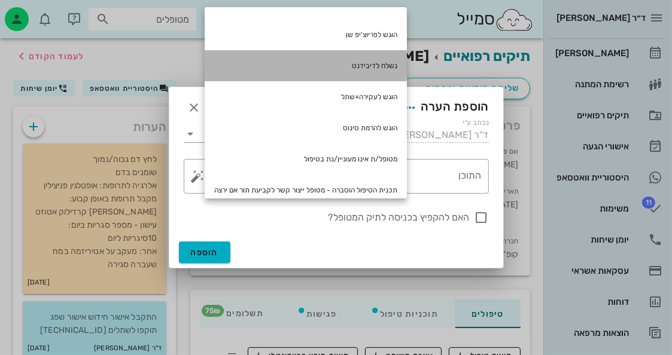
click at [396, 59] on div "נשלח לדיבידנט" at bounding box center [306, 65] width 202 height 31
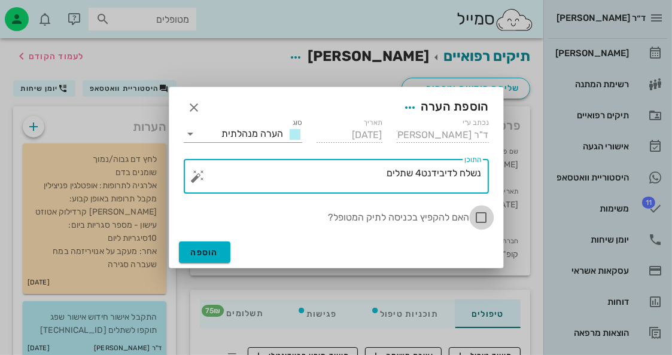
type textarea "נשלח לדיבידנט4 שתלים"
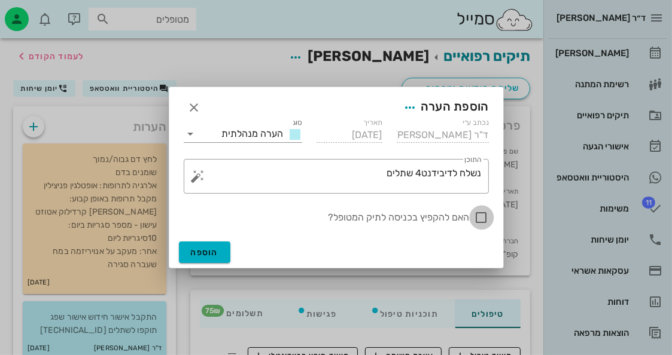
drag, startPoint x: 481, startPoint y: 218, endPoint x: 392, endPoint y: 224, distance: 88.7
click at [474, 216] on div at bounding box center [481, 218] width 20 height 20
checkbox input "true"
click at [199, 248] on span "הוספה" at bounding box center [205, 253] width 28 height 10
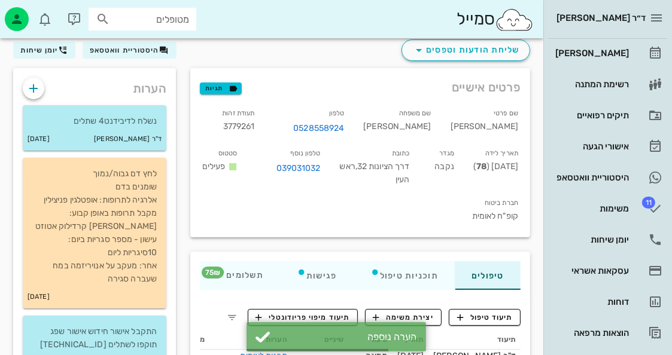
scroll to position [60, 0]
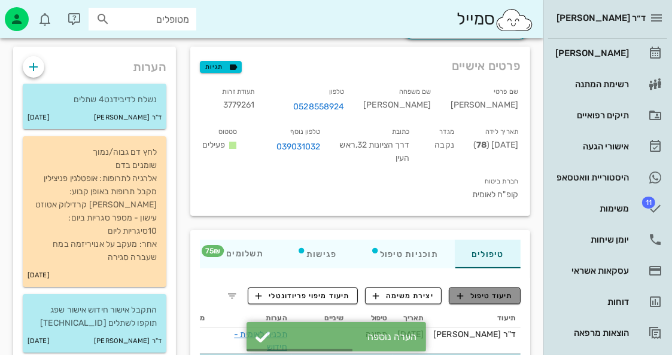
click at [492, 291] on span "תיעוד טיפול" at bounding box center [485, 296] width 56 height 11
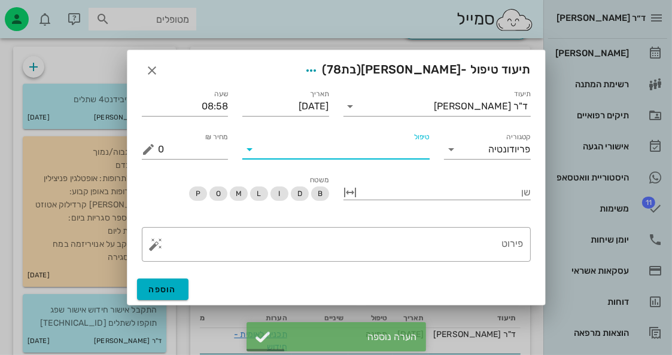
click at [420, 156] on input "טיפול" at bounding box center [344, 149] width 170 height 19
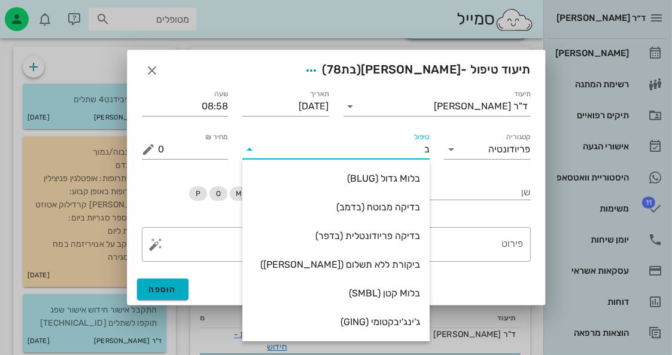
type input "[PERSON_NAME]"
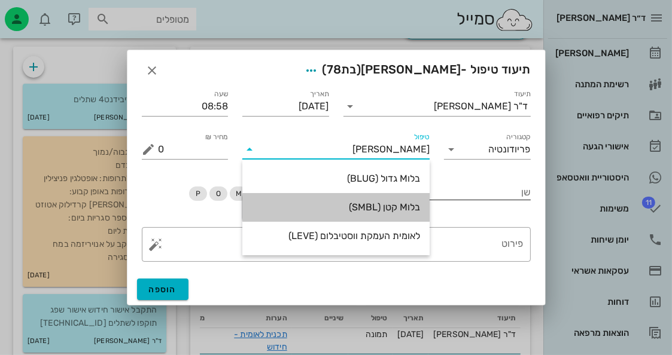
click at [388, 206] on div "בלוM קטן (SMBL)" at bounding box center [336, 207] width 168 height 11
type input "75"
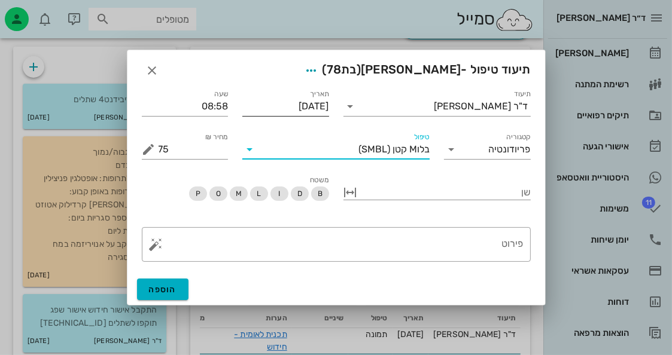
click at [312, 101] on input "[DATE]" at bounding box center [285, 106] width 87 height 19
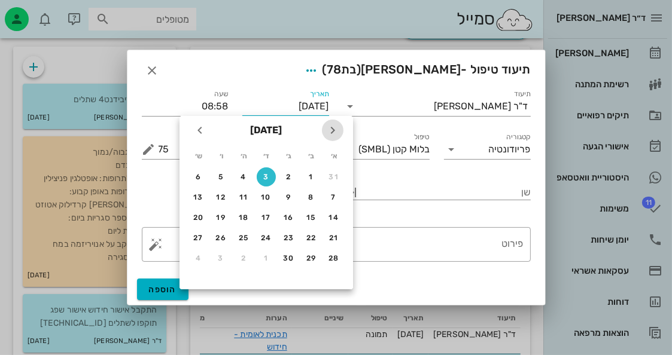
click at [334, 139] on button "חודש שעבר" at bounding box center [333, 131] width 22 height 22
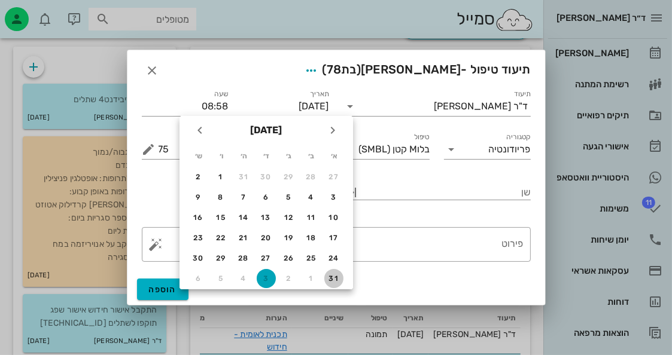
click at [331, 282] on button "31" at bounding box center [333, 278] width 19 height 19
type input "[DATE]"
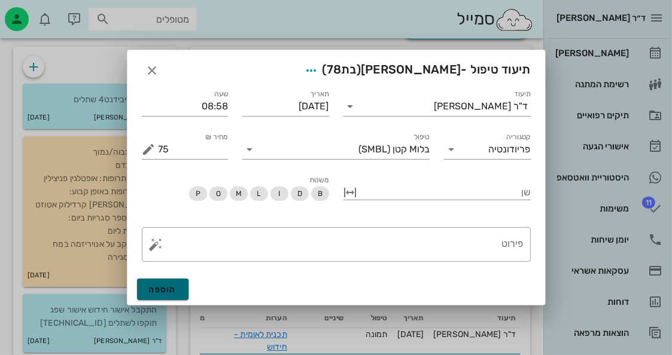
click at [171, 284] on button "הוספה" at bounding box center [163, 290] width 52 height 22
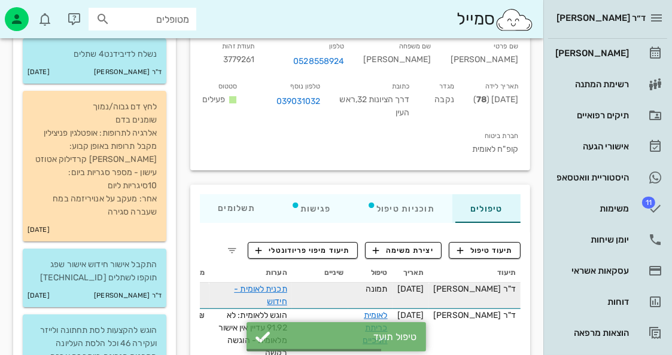
scroll to position [179, 0]
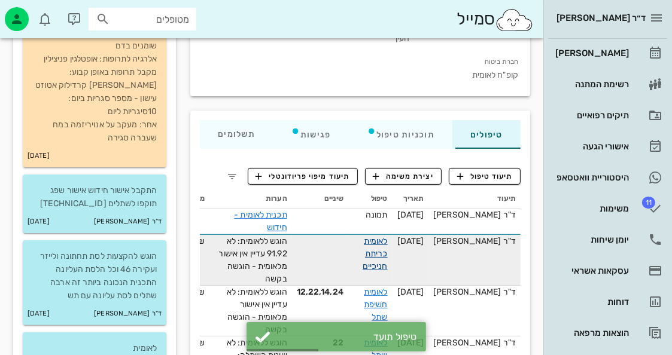
click at [388, 236] on link "לאומית כריתת חניכיים" at bounding box center [375, 253] width 25 height 35
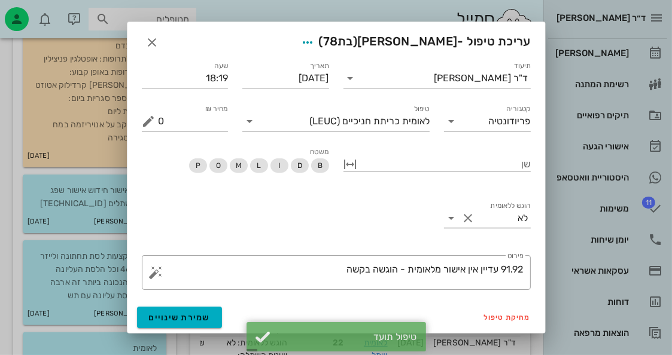
click at [450, 216] on icon at bounding box center [451, 218] width 14 height 14
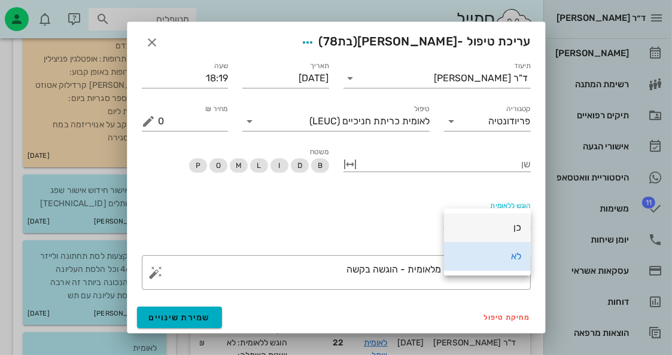
click at [510, 232] on div "כן" at bounding box center [487, 227] width 68 height 11
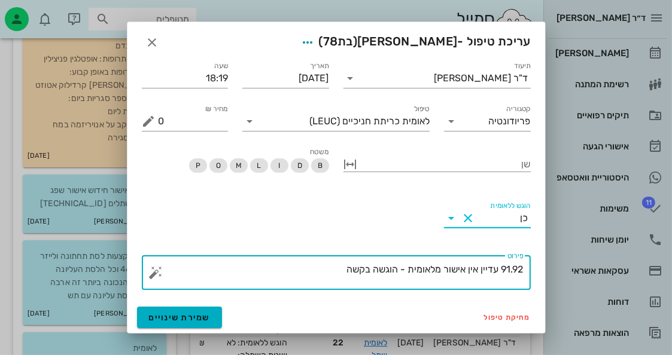
click at [347, 270] on textarea "91.92 עדיין אין אישור מלאומית - הוגשה בקשה" at bounding box center [341, 275] width 365 height 29
click at [156, 271] on button "button" at bounding box center [156, 273] width 14 height 14
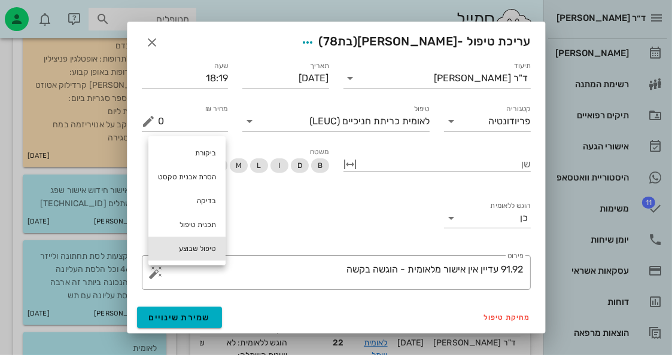
click at [179, 243] on div "טיפול שבוצע" at bounding box center [186, 249] width 77 height 24
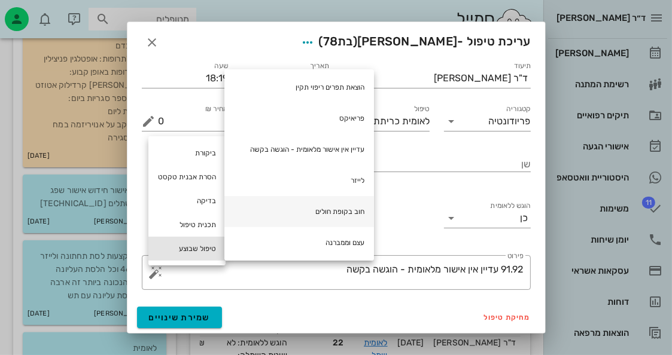
scroll to position [120, 0]
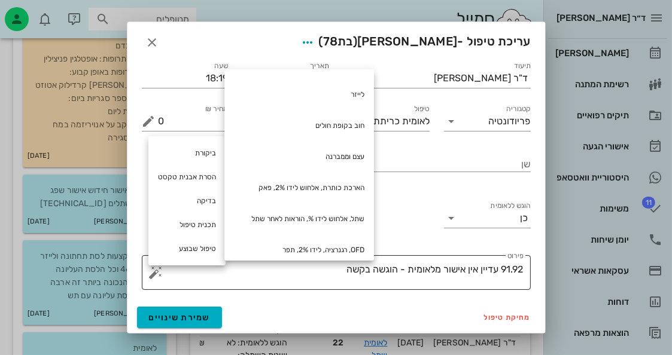
click at [326, 282] on textarea "91.92 עדיין אין אישור מלאומית - הוגשה בקשה" at bounding box center [341, 275] width 365 height 29
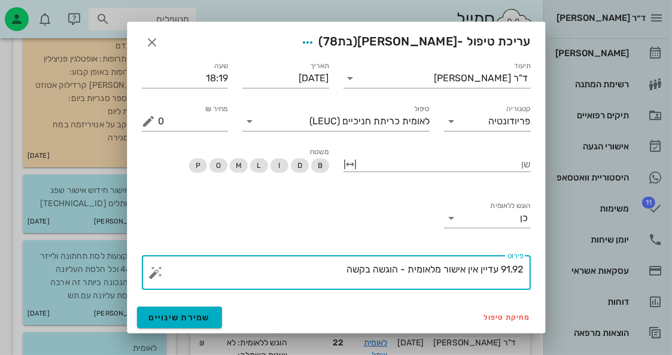
click at [149, 271] on button "button" at bounding box center [156, 273] width 14 height 14
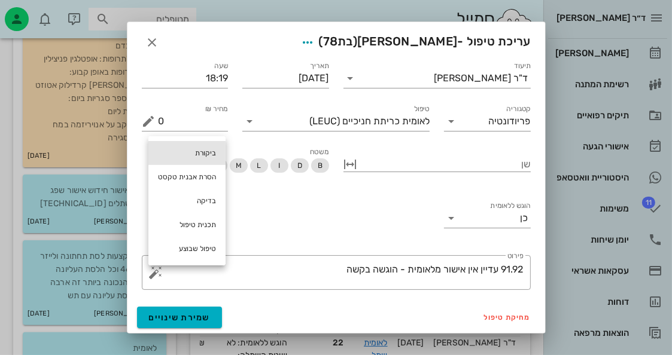
click at [198, 154] on div "ביקורת" at bounding box center [186, 153] width 77 height 24
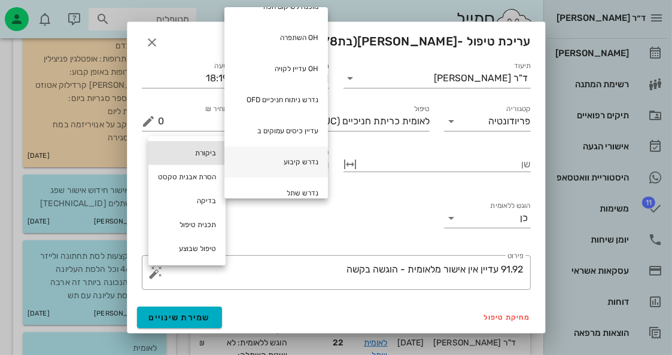
scroll to position [285, 0]
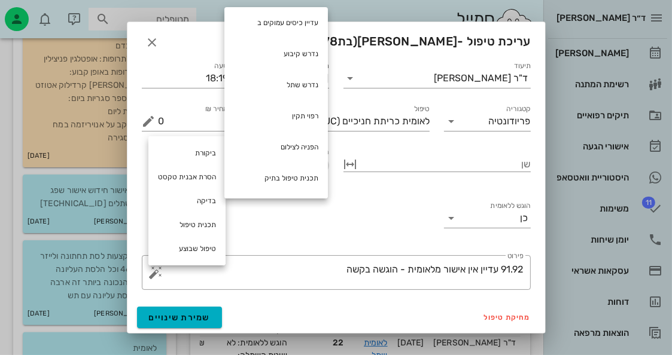
click at [310, 234] on div "הוגש ללאומית כן" at bounding box center [336, 220] width 403 height 56
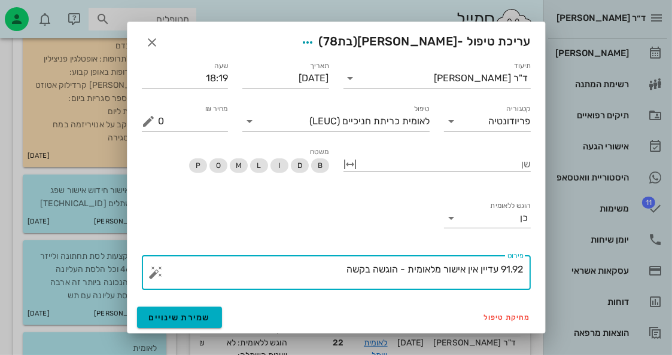
drag, startPoint x: 319, startPoint y: 272, endPoint x: 331, endPoint y: 269, distance: 12.5
click at [331, 269] on textarea "91.92 עדיין אין אישור מלאומית - הוגשה בקשה" at bounding box center [341, 275] width 365 height 29
click at [334, 264] on textarea "91.92 עדיין אין אישור מלאומית - הוגשה בקשה" at bounding box center [341, 275] width 365 height 29
click at [203, 316] on span "שמירת שינויים" at bounding box center [180, 318] width 62 height 10
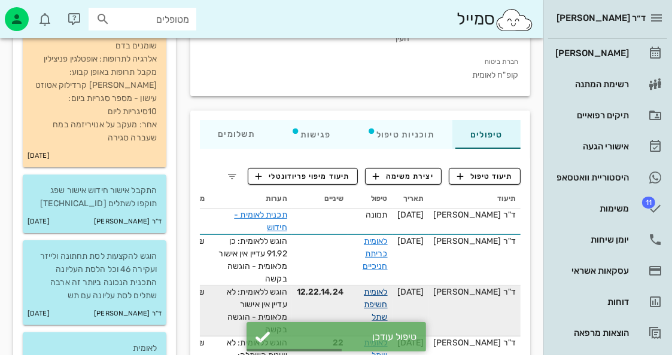
click at [385, 287] on link "לאומית חשיפת שתל" at bounding box center [376, 304] width 24 height 35
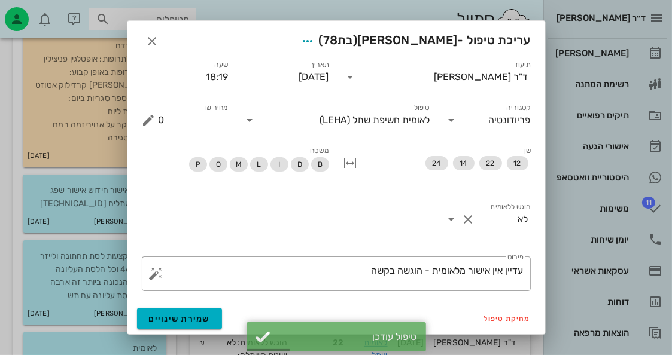
click at [455, 216] on icon at bounding box center [451, 219] width 14 height 14
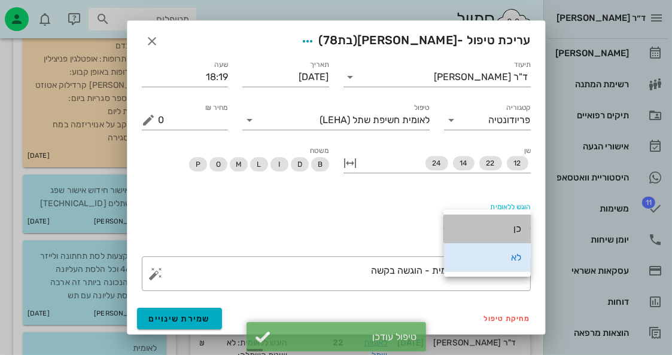
click at [486, 224] on div "כן" at bounding box center [487, 228] width 68 height 11
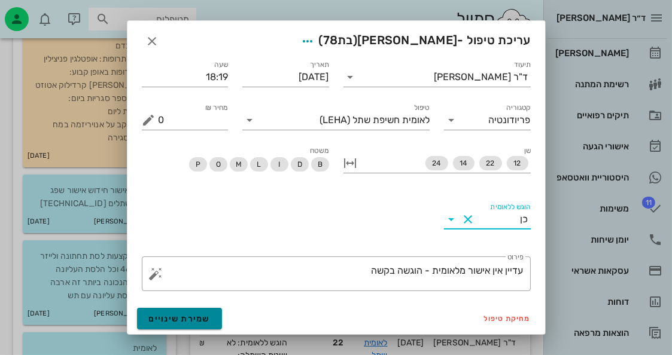
click at [205, 320] on span "שמירת שינויים" at bounding box center [180, 319] width 62 height 10
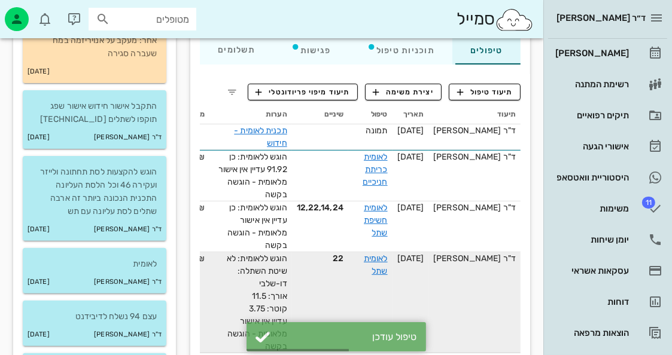
scroll to position [299, 0]
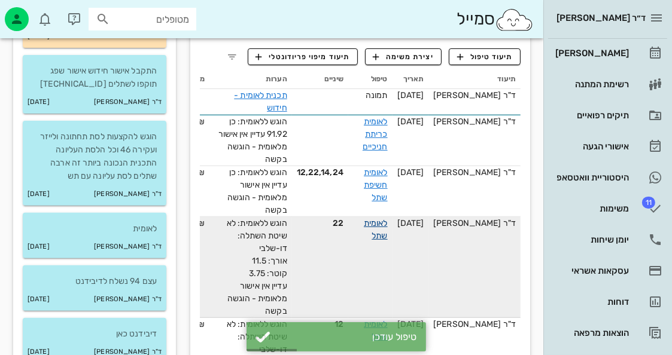
click at [385, 218] on link "לאומית שתל" at bounding box center [376, 229] width 24 height 23
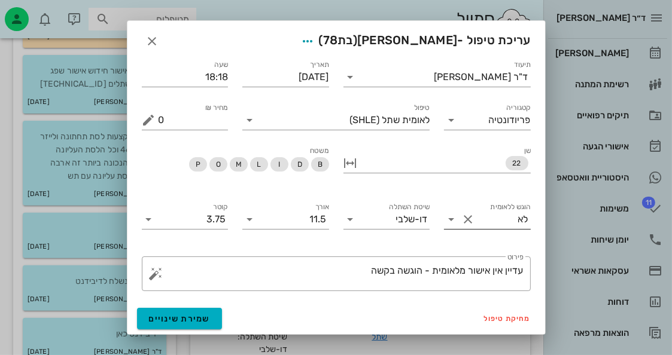
click at [472, 217] on button "Clear הוגש ללאומית" at bounding box center [468, 219] width 14 height 14
click at [455, 227] on div "הוגש ללאומית" at bounding box center [487, 219] width 87 height 19
drag, startPoint x: 480, startPoint y: 226, endPoint x: 480, endPoint y: 235, distance: 9.0
click at [480, 227] on div "כן" at bounding box center [487, 228] width 68 height 11
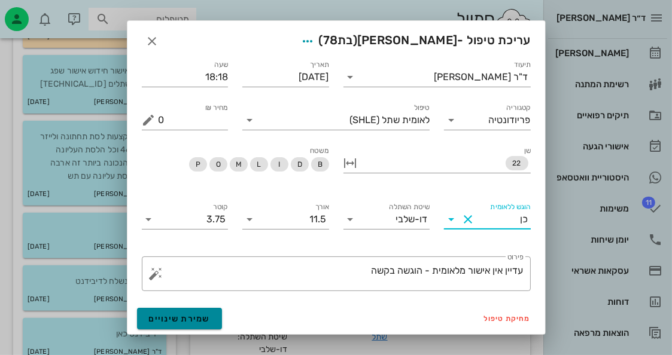
click at [214, 314] on button "שמירת שינויים" at bounding box center [180, 319] width 86 height 22
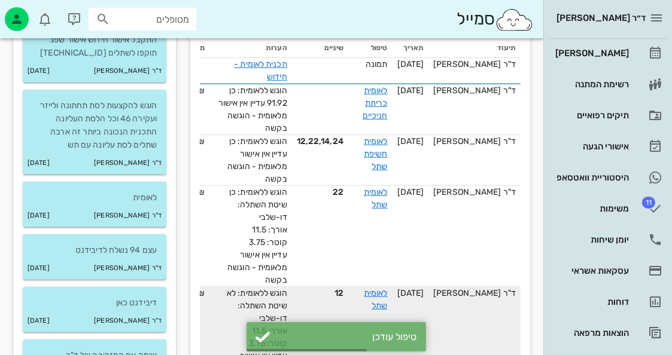
scroll to position [359, 0]
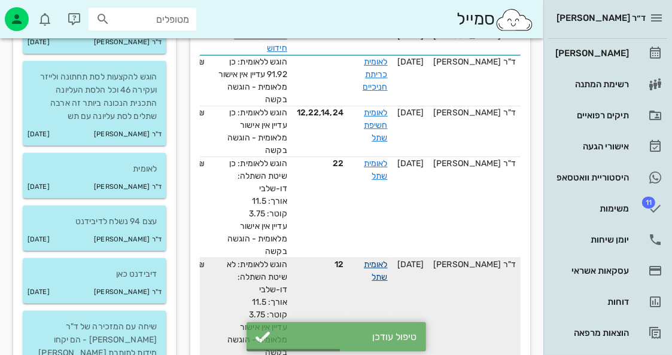
click at [388, 260] on link "לאומית שתל" at bounding box center [376, 271] width 24 height 23
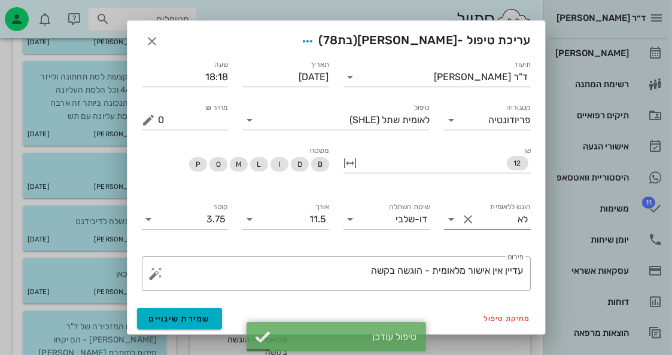
click at [453, 221] on icon at bounding box center [451, 219] width 14 height 14
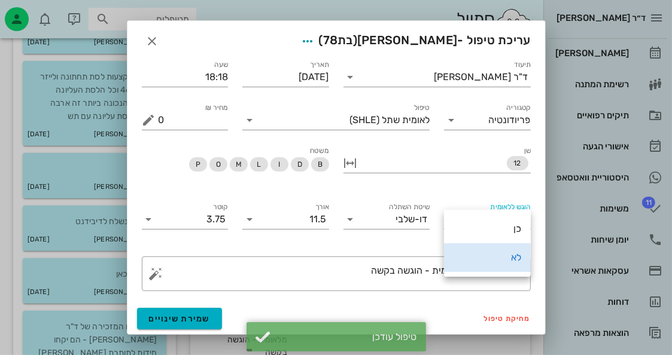
click at [454, 221] on div "כן" at bounding box center [487, 229] width 68 height 26
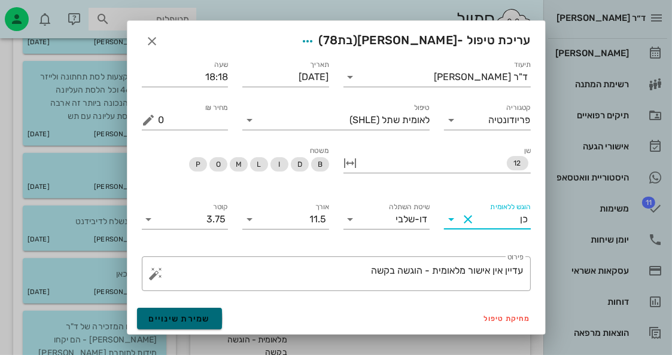
click at [192, 312] on button "שמירת שינויים" at bounding box center [180, 319] width 86 height 22
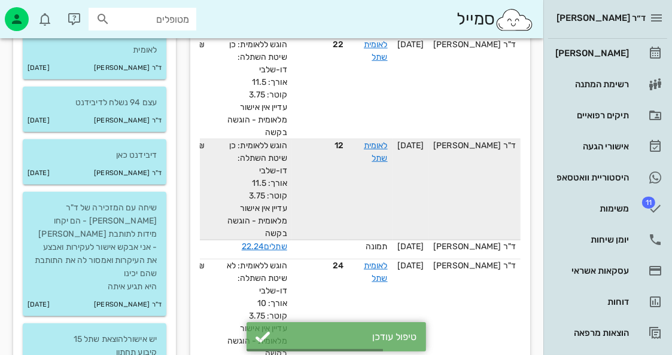
scroll to position [479, 0]
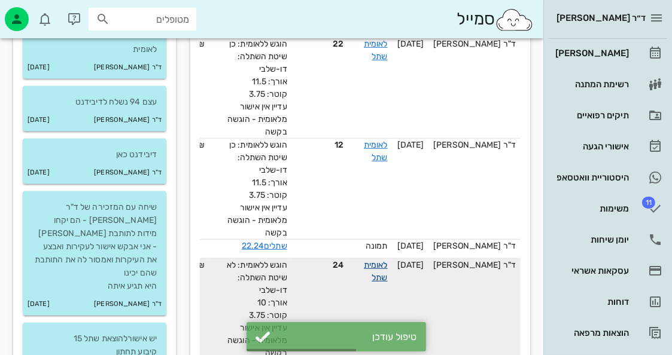
click at [388, 260] on link "לאומית שתל" at bounding box center [376, 271] width 24 height 23
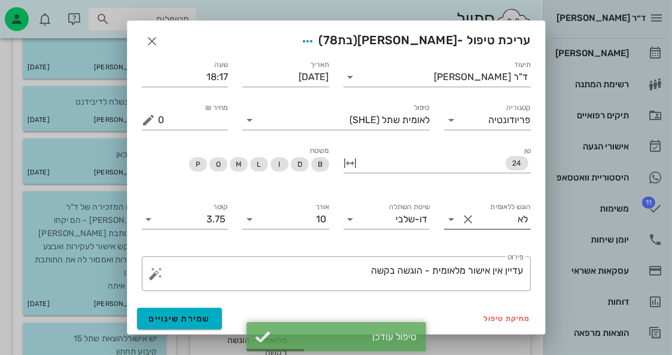
click at [449, 215] on icon at bounding box center [451, 219] width 14 height 14
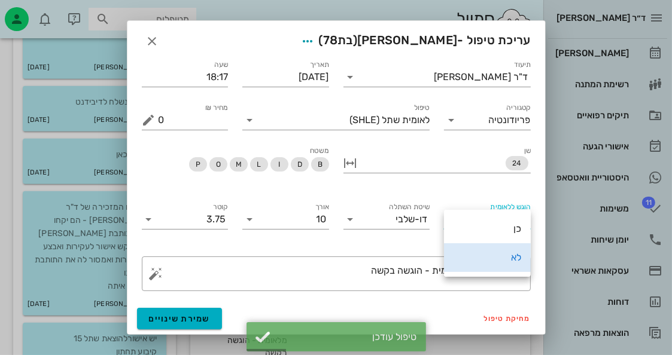
click at [483, 229] on div "כן" at bounding box center [487, 228] width 68 height 11
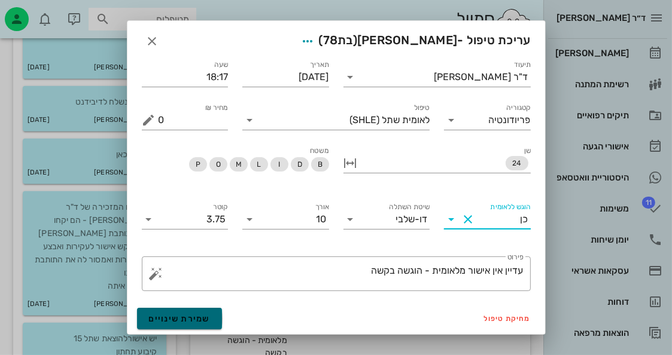
click at [203, 316] on span "שמירת שינויים" at bounding box center [180, 319] width 62 height 10
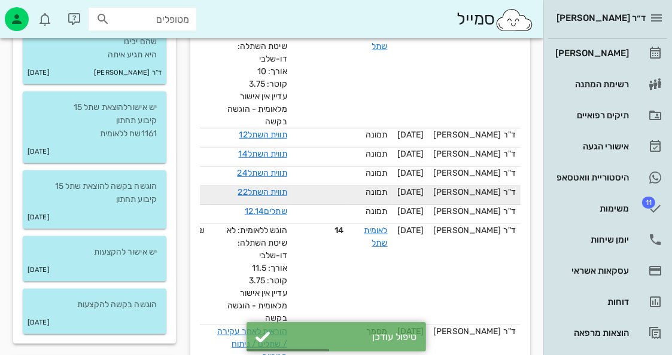
scroll to position [718, 0]
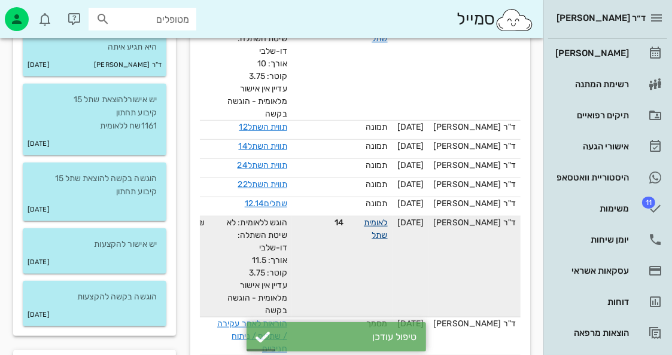
click at [388, 217] on div "לאומית שתל" at bounding box center [370, 229] width 35 height 25
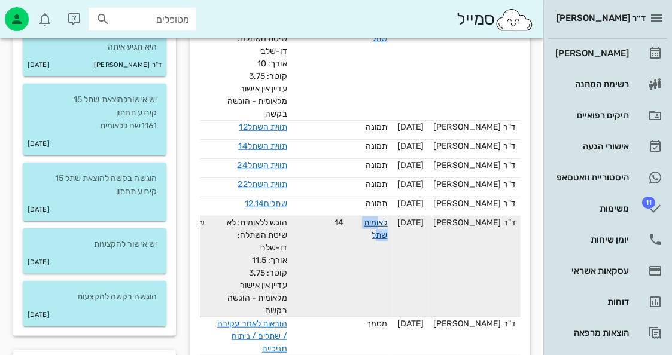
click at [388, 218] on link "לאומית שתל" at bounding box center [376, 229] width 24 height 23
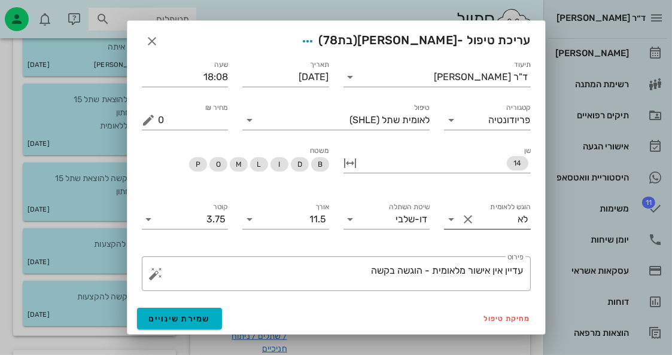
click at [475, 227] on div "הוגש ללאומית לא" at bounding box center [487, 219] width 87 height 19
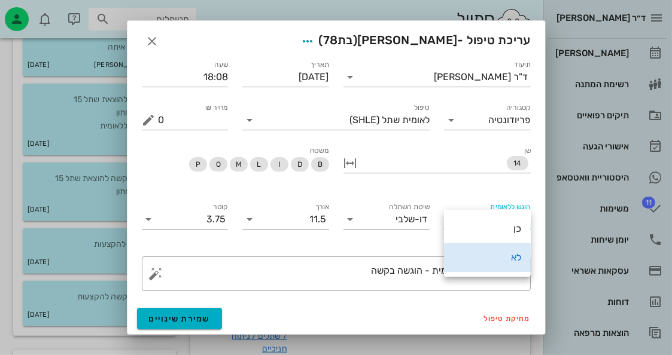
click at [485, 232] on div "כן" at bounding box center [487, 228] width 68 height 11
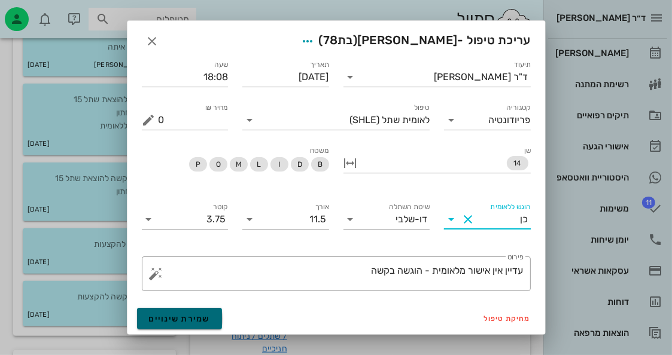
click at [153, 315] on span "שמירת שינויים" at bounding box center [180, 319] width 62 height 10
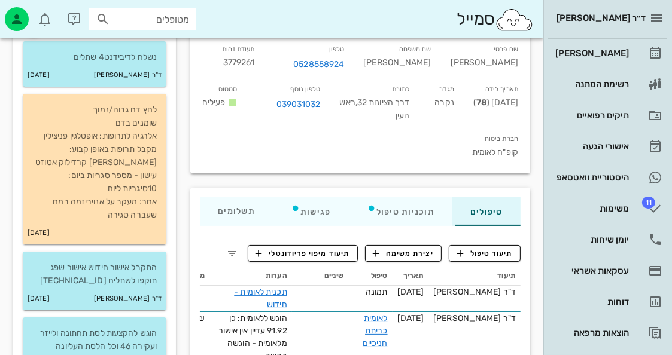
scroll to position [0, 0]
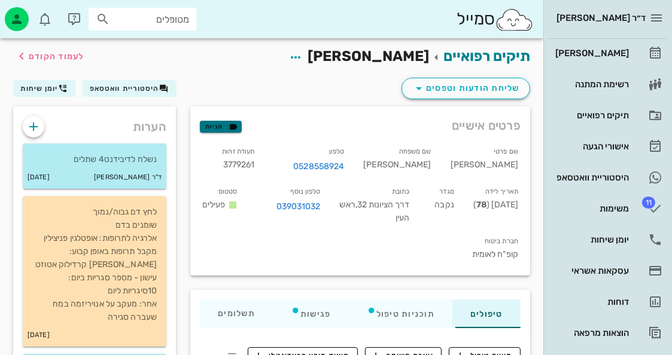
click at [215, 129] on span "תגיות" at bounding box center [220, 126] width 31 height 11
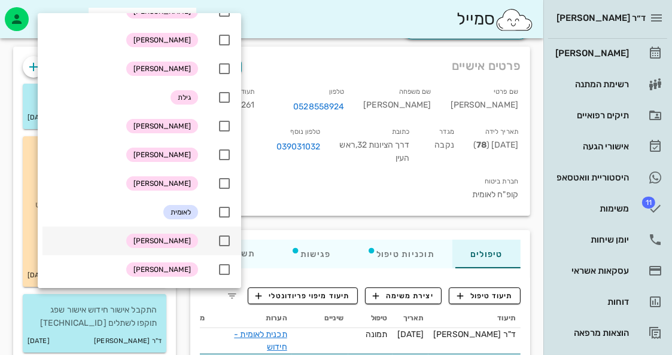
scroll to position [120, 0]
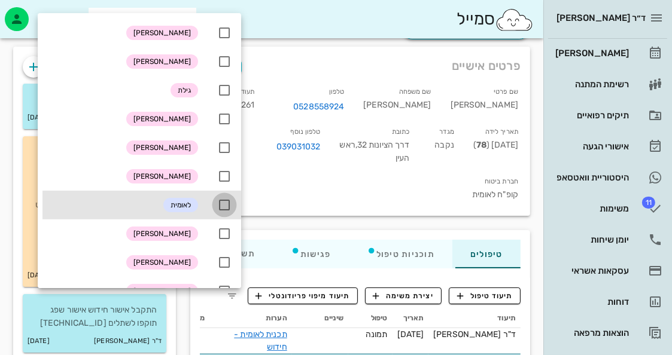
click at [217, 208] on div at bounding box center [224, 205] width 20 height 20
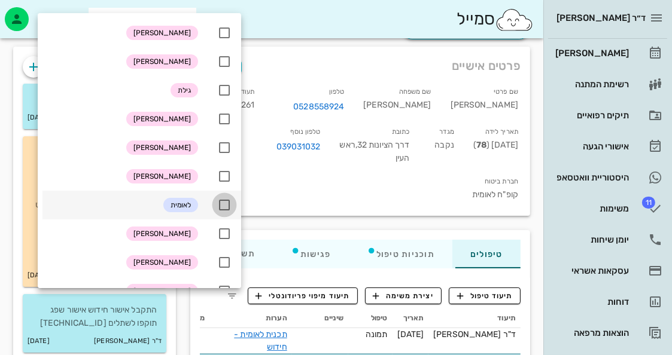
checkbox input "true"
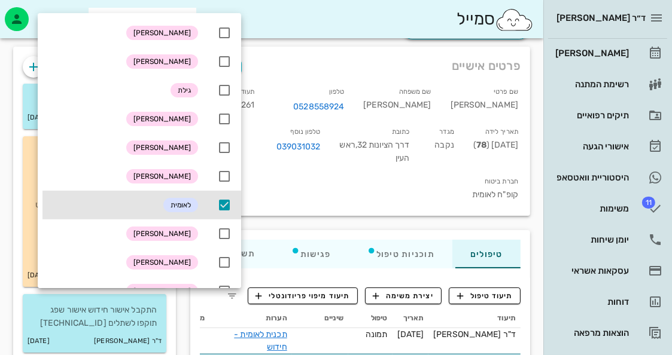
click at [287, 80] on div "שם פרטי [PERSON_NAME] שם משפחה [PERSON_NAME] טלפון 0528558924 תעודת זהות 377926…" at bounding box center [360, 146] width 335 height 136
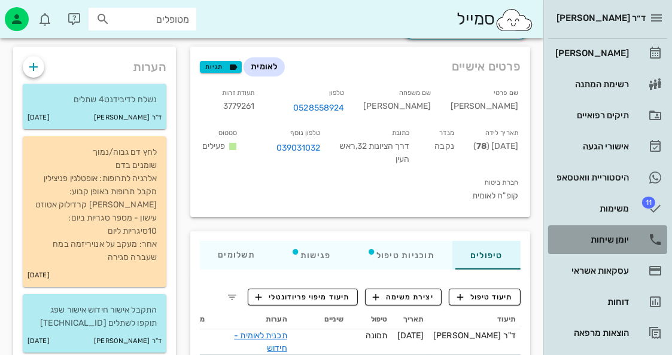
click at [631, 235] on link "יומן שיחות" at bounding box center [607, 240] width 119 height 29
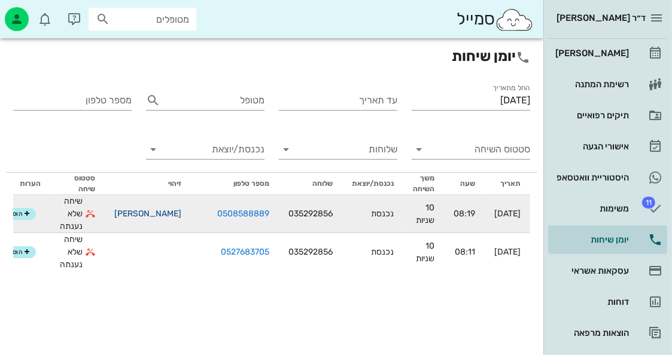
click at [150, 209] on link "[PERSON_NAME]" at bounding box center [147, 214] width 67 height 10
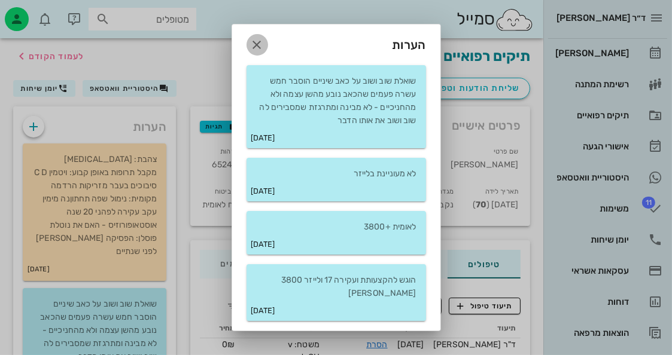
click at [260, 52] on icon "button" at bounding box center [257, 45] width 14 height 14
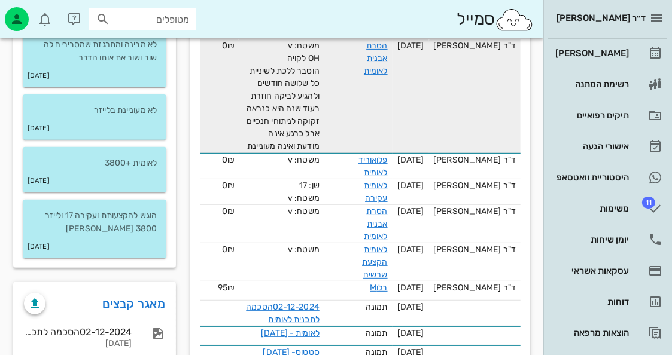
scroll to position [179, 0]
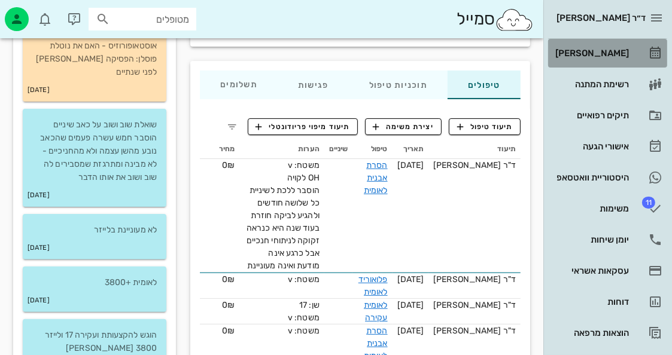
click at [632, 51] on link "[PERSON_NAME]" at bounding box center [607, 53] width 119 height 29
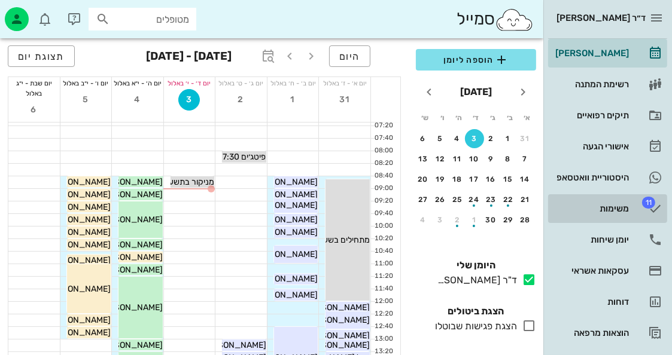
click at [634, 206] on link "11 משימות" at bounding box center [607, 208] width 119 height 29
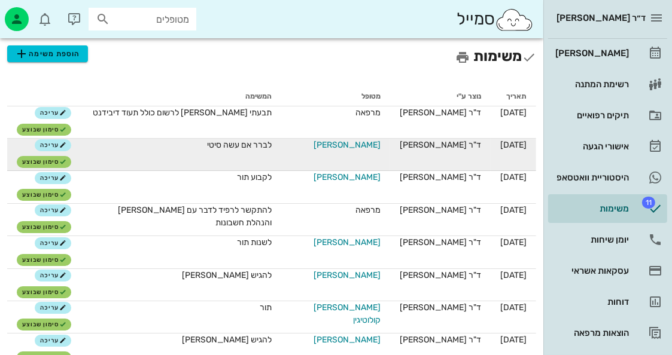
click at [357, 140] on span "[PERSON_NAME]" at bounding box center [346, 145] width 67 height 13
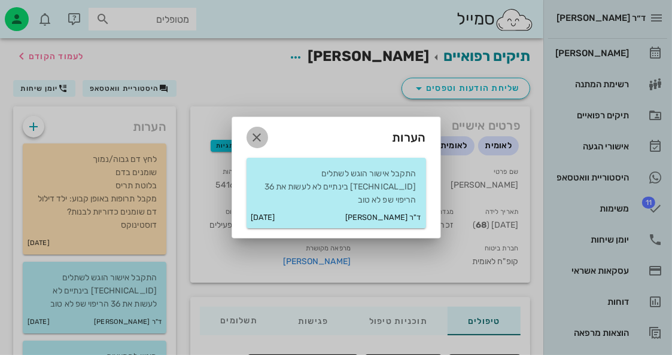
click at [252, 139] on icon "button" at bounding box center [257, 137] width 14 height 14
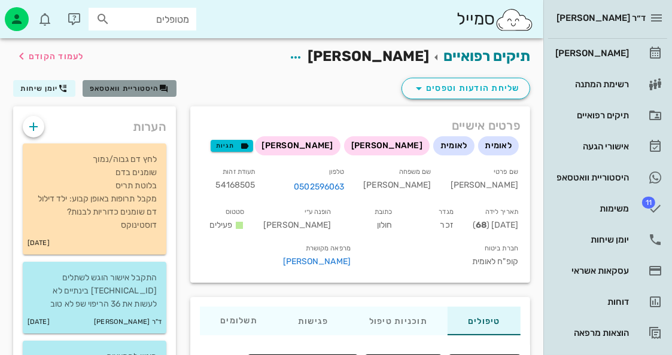
click at [124, 82] on button "היסטוריית וואטסאפ" at bounding box center [130, 88] width 94 height 17
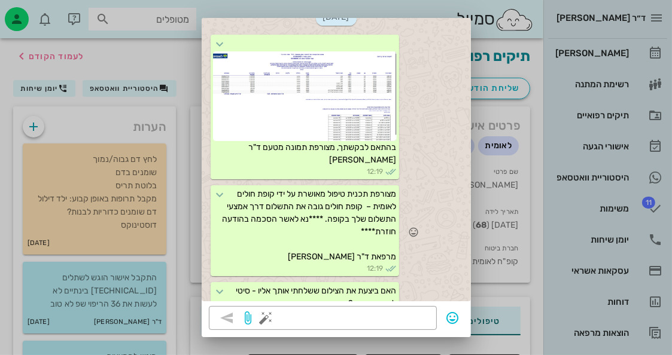
scroll to position [1346, 0]
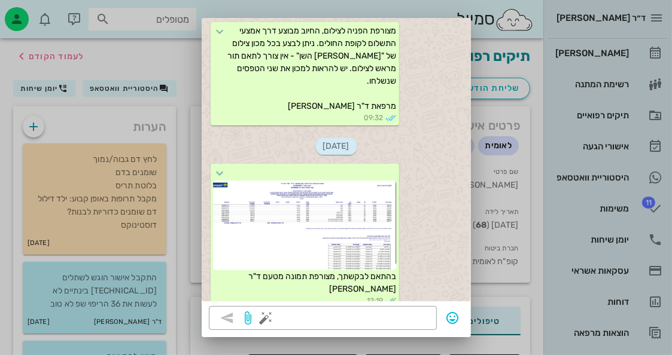
click at [656, 21] on div at bounding box center [336, 177] width 672 height 355
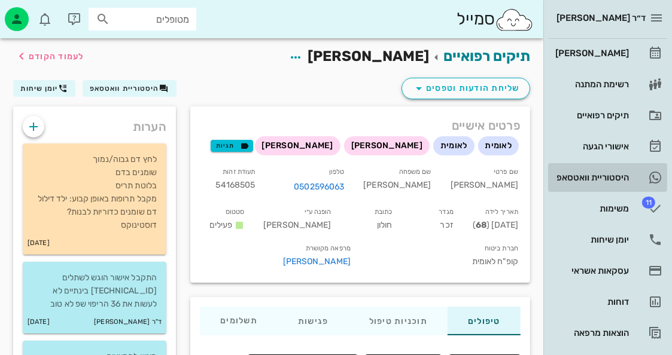
click at [608, 178] on div "היסטוריית וואטסאפ" at bounding box center [591, 178] width 76 height 10
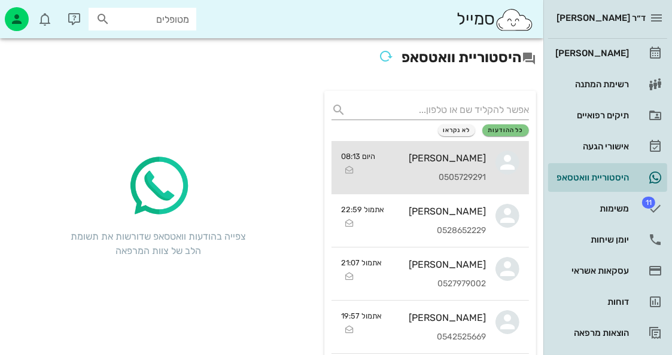
click at [459, 157] on div "[PERSON_NAME]" at bounding box center [435, 158] width 101 height 11
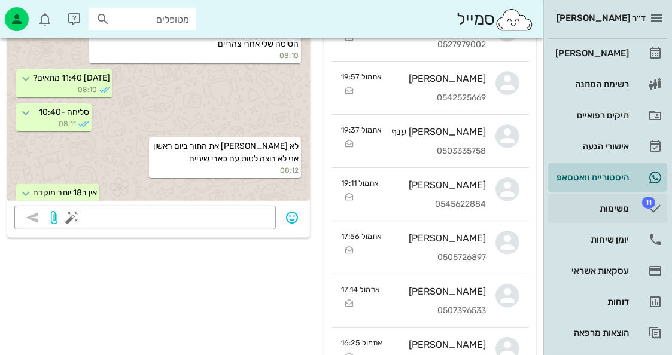
scroll to position [359, 0]
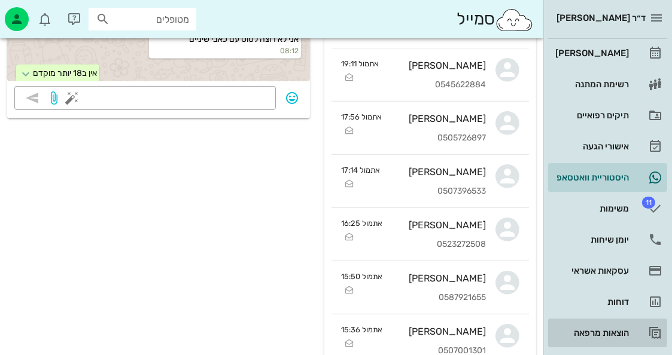
click at [608, 327] on div "הוצאות מרפאה" at bounding box center [591, 333] width 76 height 19
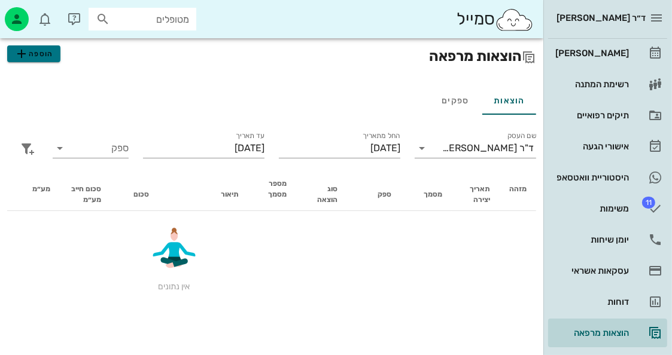
click at [52, 54] on span "הוספה" at bounding box center [33, 54] width 38 height 14
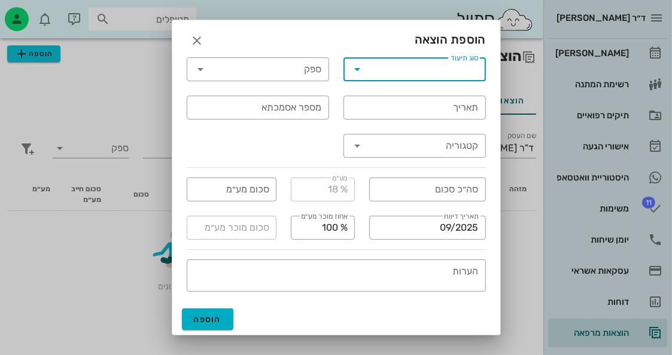
click at [425, 74] on input "סוג תיעוד" at bounding box center [422, 69] width 111 height 19
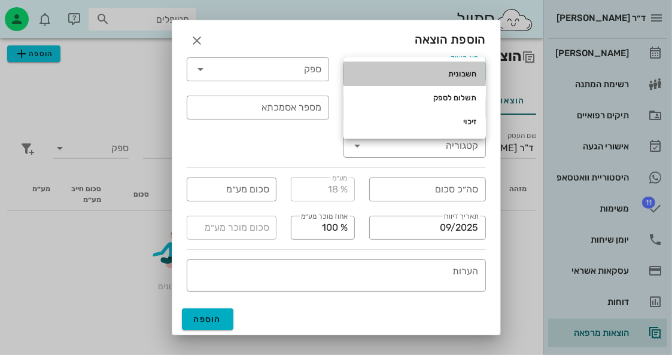
click at [425, 74] on div "חשבונית" at bounding box center [414, 74] width 123 height 10
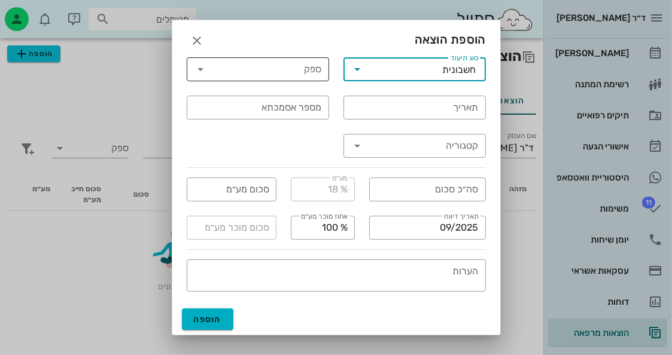
click at [322, 69] on div "​ ספק" at bounding box center [258, 69] width 142 height 24
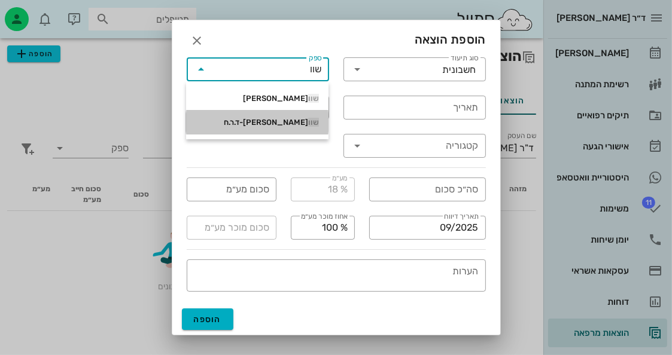
click at [313, 124] on span "שוו" at bounding box center [313, 122] width 11 height 9
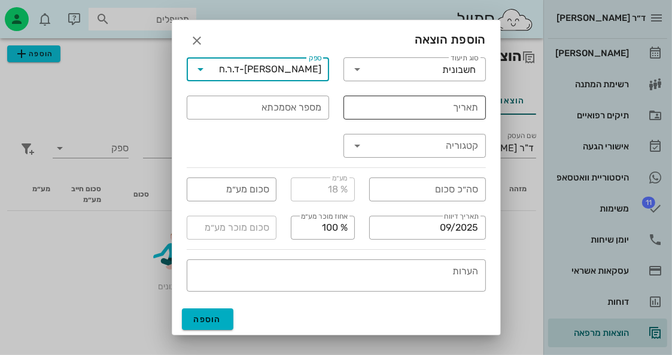
type input "[PERSON_NAME]-ד.ר.ח"
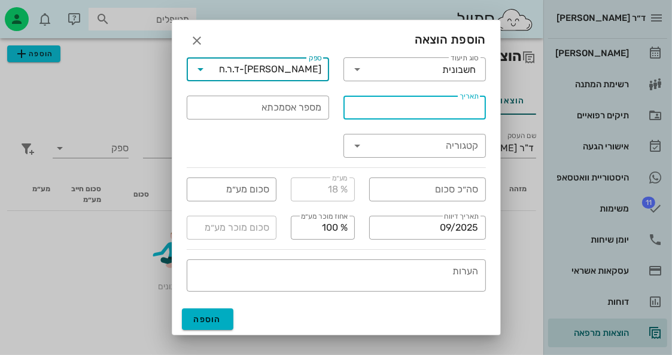
click at [443, 102] on input "תאריך" at bounding box center [415, 107] width 128 height 19
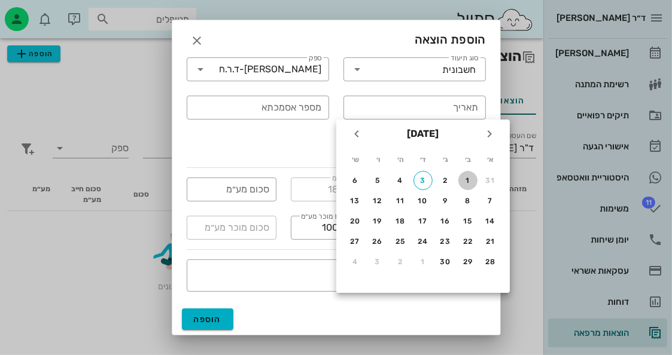
click at [467, 181] on div "1" at bounding box center [467, 180] width 19 height 8
type input "[DATE]"
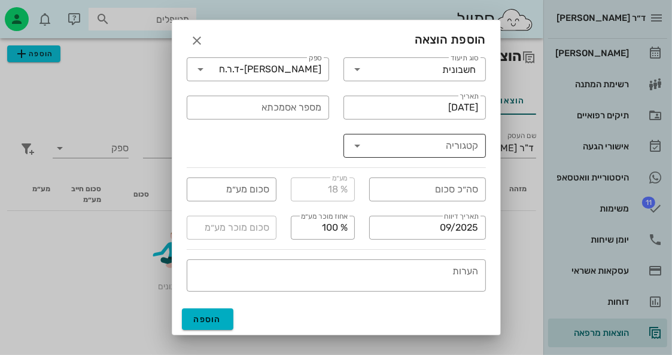
click at [404, 149] on input "קטגוריה" at bounding box center [422, 145] width 111 height 19
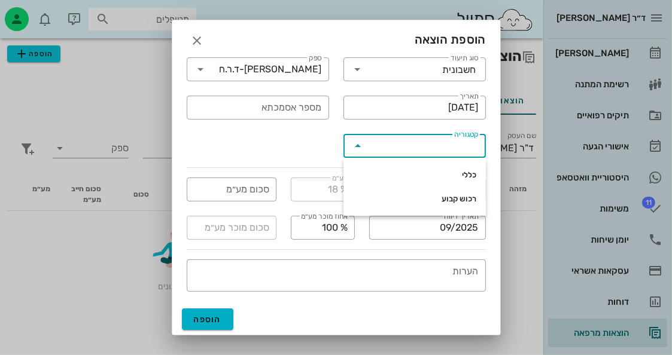
click at [404, 148] on input "קטגוריה" at bounding box center [422, 145] width 111 height 19
click at [301, 127] on div "​ סוג תיעוד חשבונית ​ ספק [PERSON_NAME]-ד.ר.ח ​ תאריך [DATE] ​ מספר אסמכתא ​ קט…" at bounding box center [335, 107] width 313 height 115
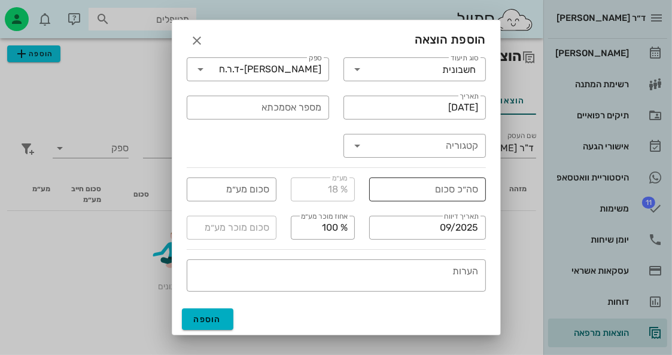
click at [461, 192] on input "סה״כ סכום" at bounding box center [427, 189] width 102 height 19
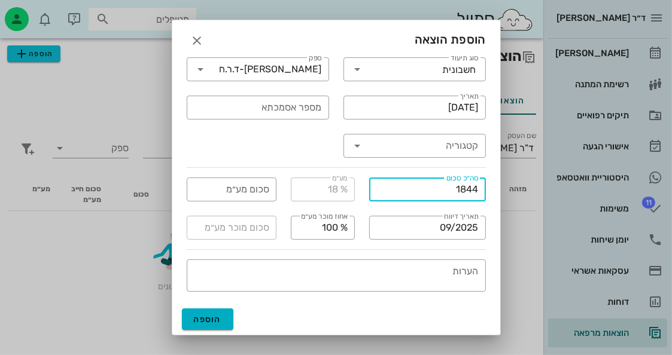
type input "1844"
click at [341, 246] on div "​ אחוז מוכר מע״מ % 100" at bounding box center [323, 228] width 78 height 38
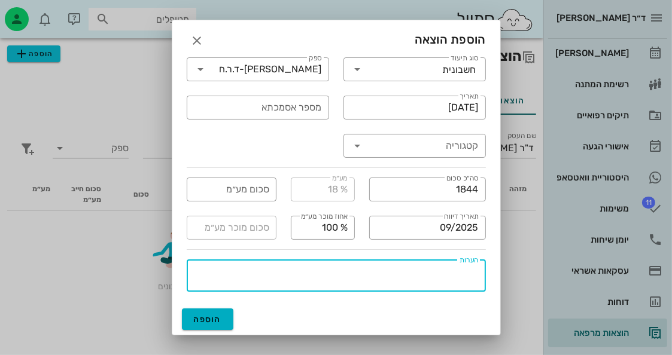
click at [379, 275] on textarea "הערות" at bounding box center [333, 277] width 292 height 29
type textarea "לא שולם"
click at [294, 108] on input "מספר אסמכתא" at bounding box center [258, 107] width 128 height 19
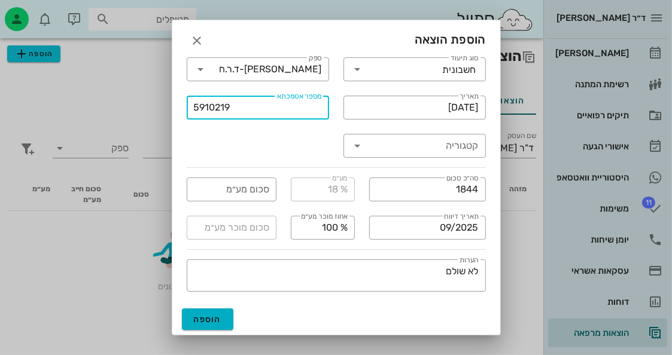
type input "5910219"
click at [352, 163] on div "​ קטגוריה" at bounding box center [414, 146] width 157 height 38
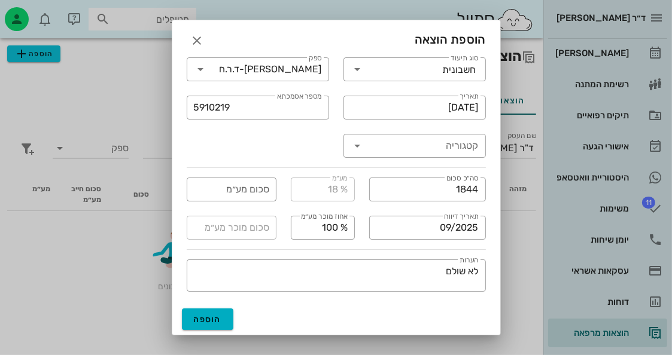
click at [264, 147] on div "​ סוג תיעוד חשבונית ​ ספק [PERSON_NAME]-ד.ר.ח ​ תאריך [DATE] ​ מספר אסמכתא 5910…" at bounding box center [335, 107] width 313 height 115
click at [263, 194] on input "סכום מע״מ" at bounding box center [232, 189] width 76 height 19
click at [261, 141] on div "​ סוג תיעוד חשבונית ​ ספק [PERSON_NAME]-ד.ר.ח ​ תאריך [DATE] ​ מספר אסמכתא 5910…" at bounding box center [335, 107] width 313 height 115
click at [206, 316] on span "הוספה" at bounding box center [208, 320] width 28 height 10
click at [357, 151] on icon at bounding box center [358, 146] width 14 height 14
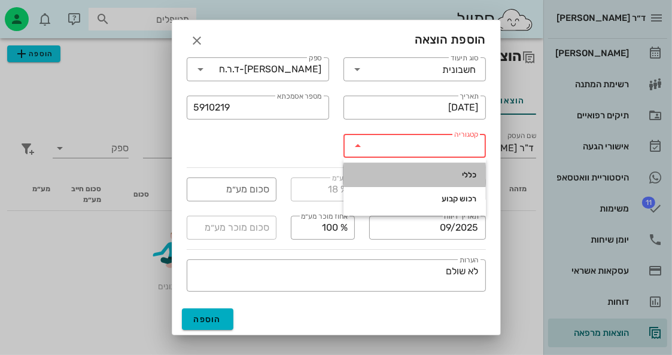
click at [440, 164] on div "כללי" at bounding box center [414, 175] width 142 height 24
type input "כללי"
type input "281.28"
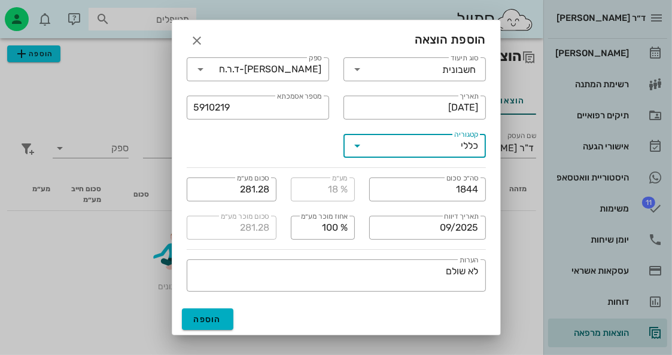
click at [354, 148] on icon at bounding box center [358, 146] width 14 height 14
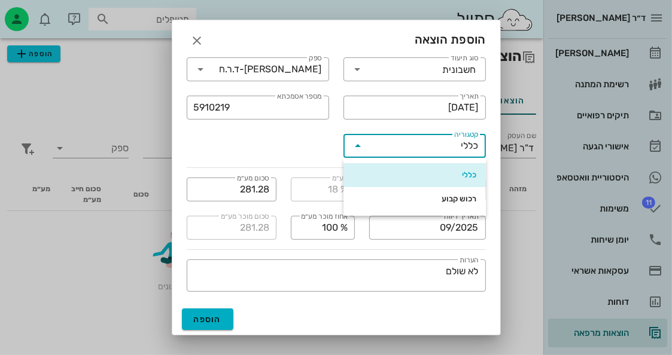
click at [354, 147] on icon at bounding box center [358, 146] width 14 height 14
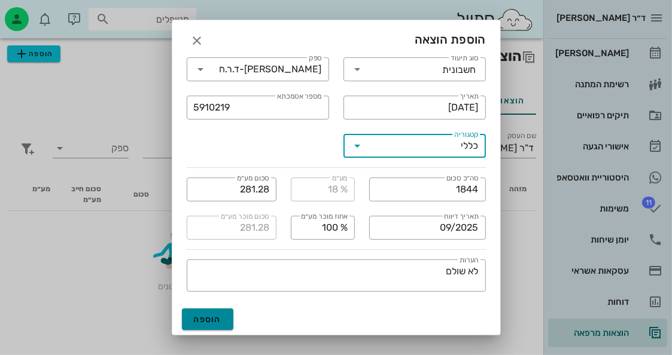
click at [221, 330] on button "הוספה" at bounding box center [208, 320] width 52 height 22
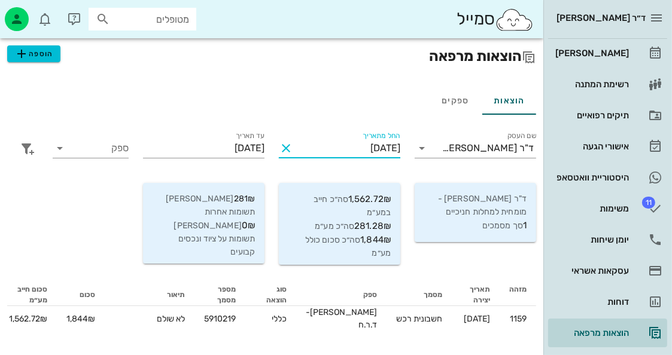
click at [330, 147] on input "[DATE]" at bounding box center [348, 148] width 105 height 19
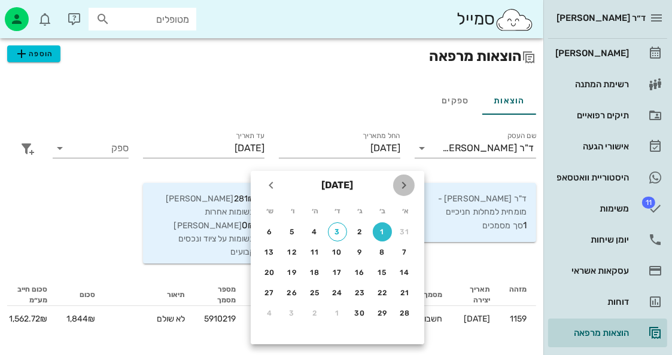
click at [407, 187] on icon "חודש שעבר" at bounding box center [404, 185] width 14 height 14
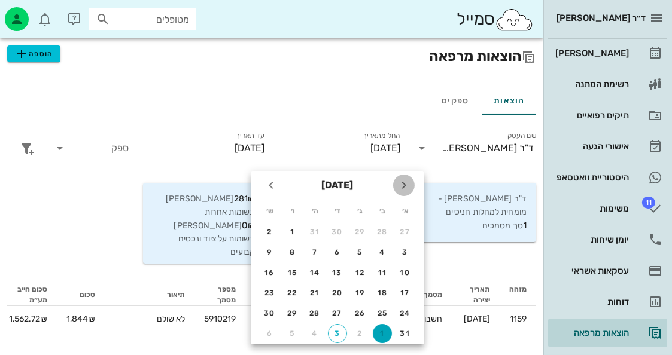
click at [407, 185] on icon "חודש שעבר" at bounding box center [404, 185] width 14 height 14
click at [363, 230] on div "1" at bounding box center [360, 232] width 19 height 8
type input "[DATE]"
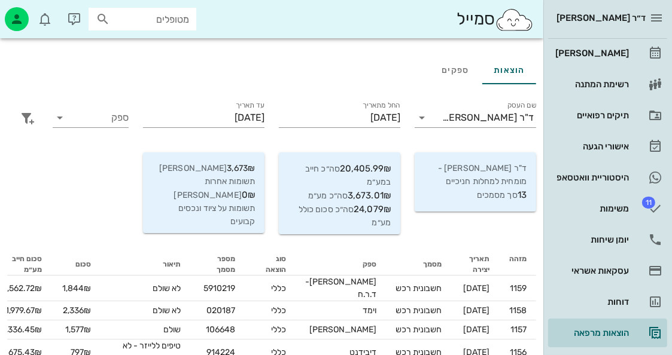
scroll to position [60, 0]
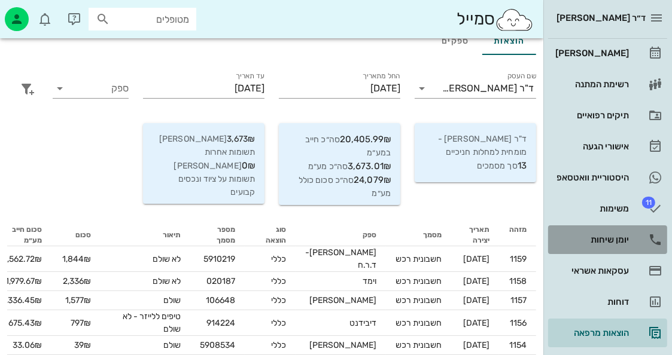
click at [635, 232] on link "יומן שיחות" at bounding box center [607, 240] width 119 height 29
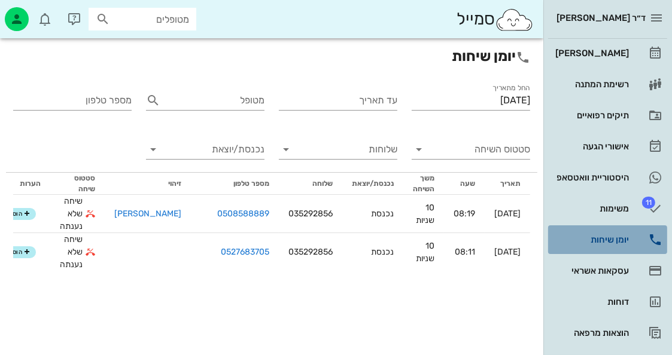
click at [636, 232] on link "יומן שיחות" at bounding box center [607, 240] width 119 height 29
